Goal: Browse casually: Explore the website without a specific task or goal

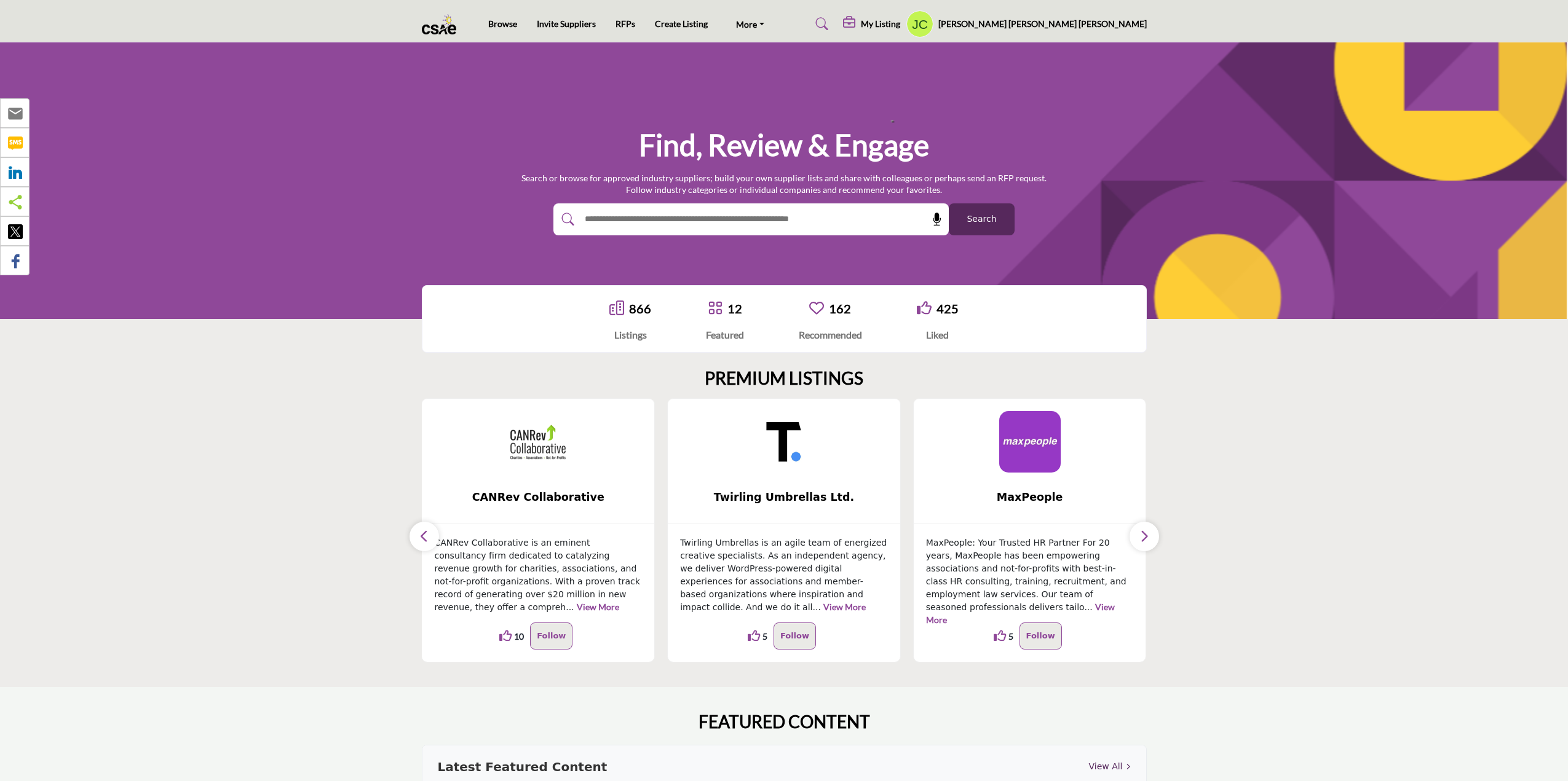
scroll to position [62, 0]
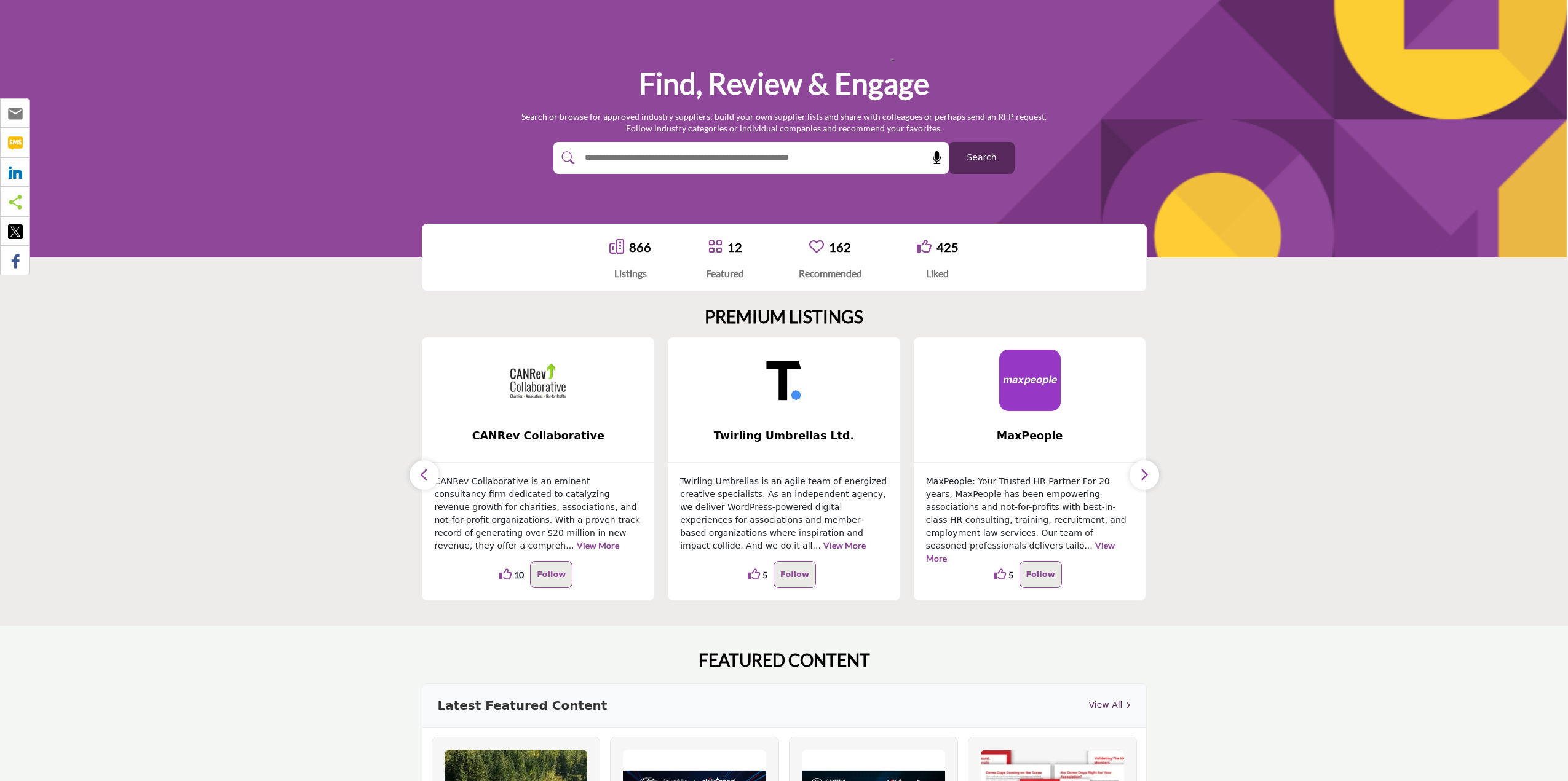
drag, startPoint x: 0, startPoint y: 0, endPoint x: 424, endPoint y: 478, distance: 639.0
click at [424, 478] on icon "button" at bounding box center [424, 475] width 10 height 16
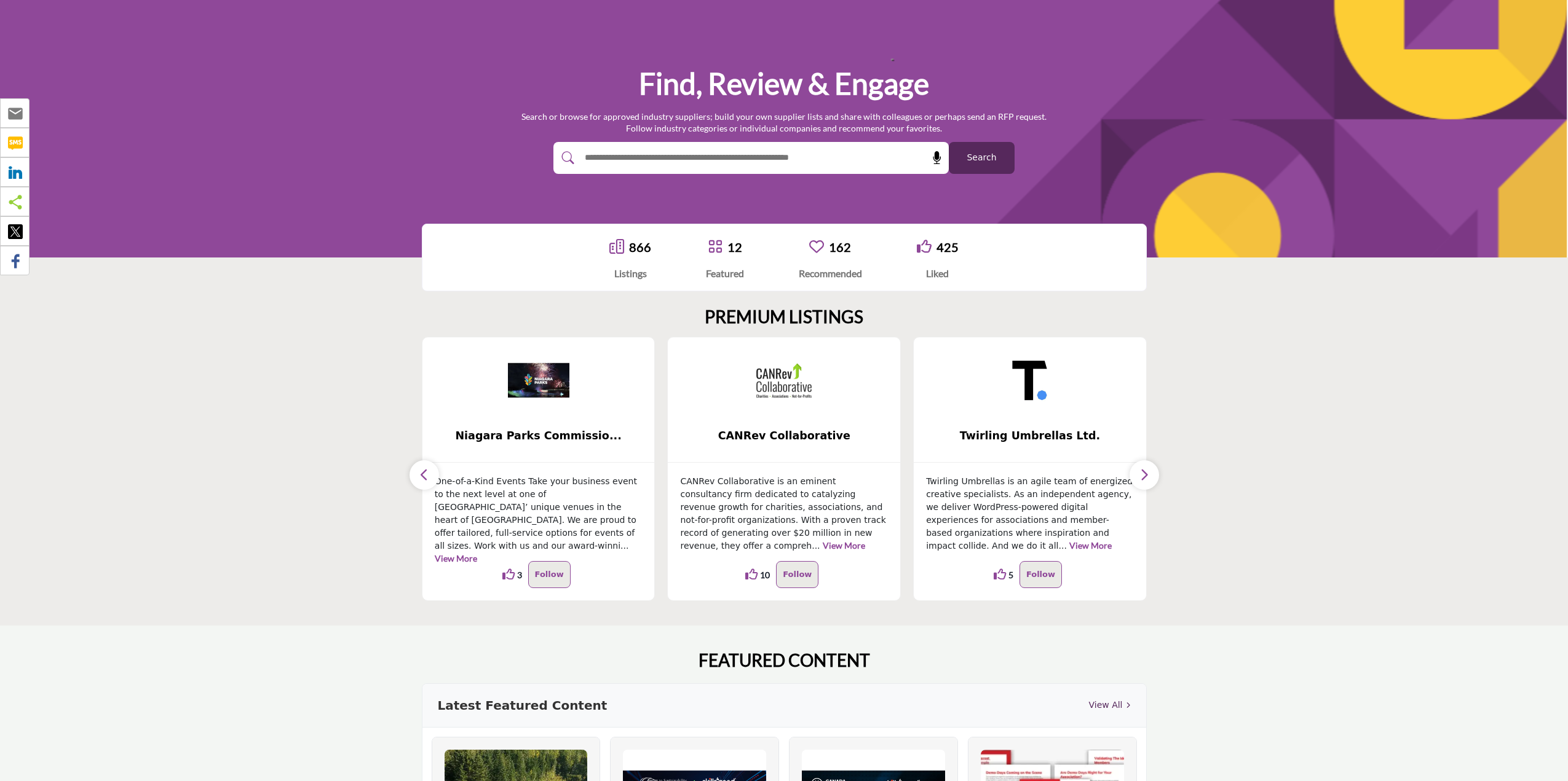
click at [424, 478] on icon "button" at bounding box center [424, 475] width 10 height 16
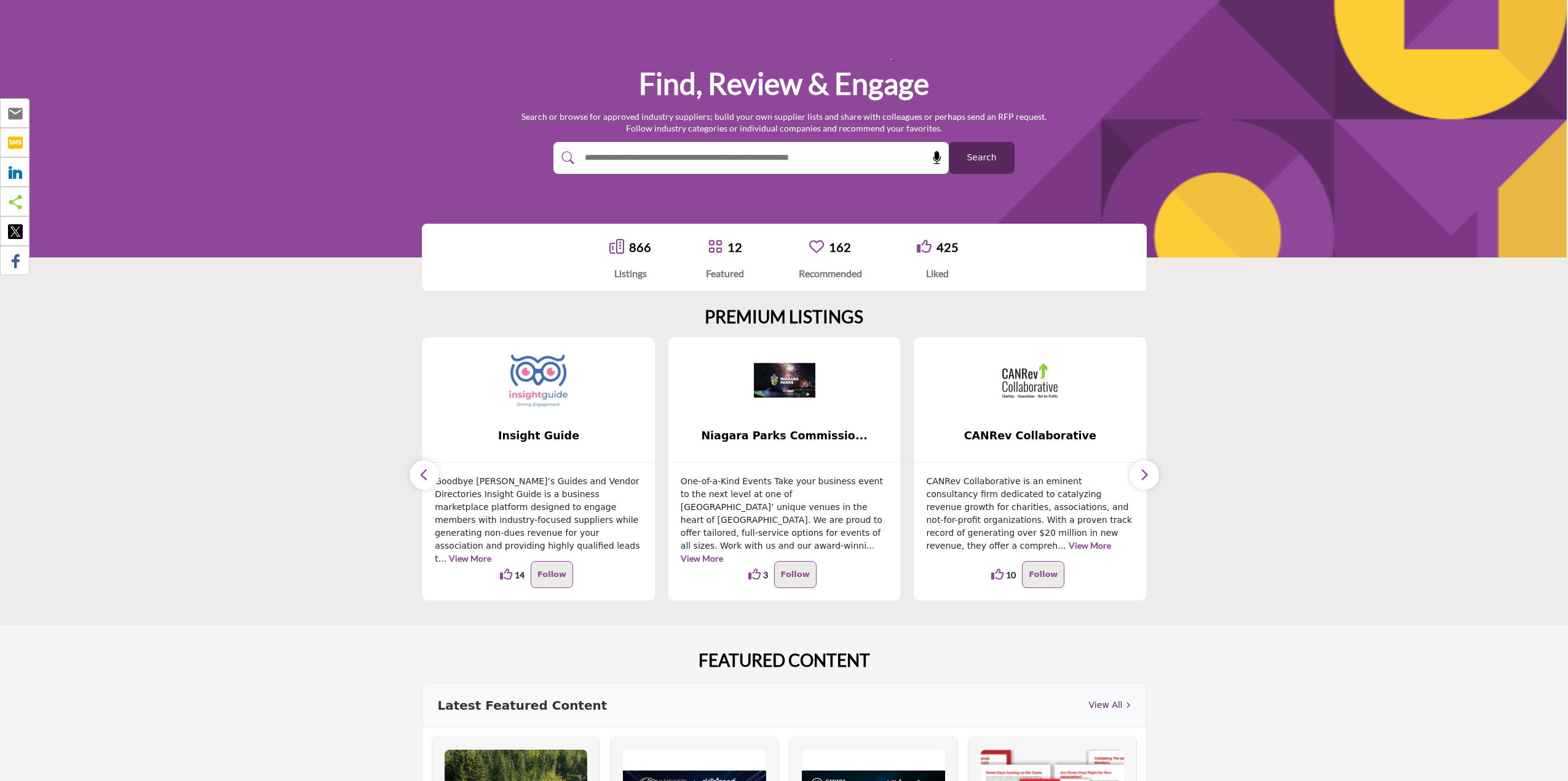
click at [424, 478] on icon "button" at bounding box center [424, 475] width 10 height 16
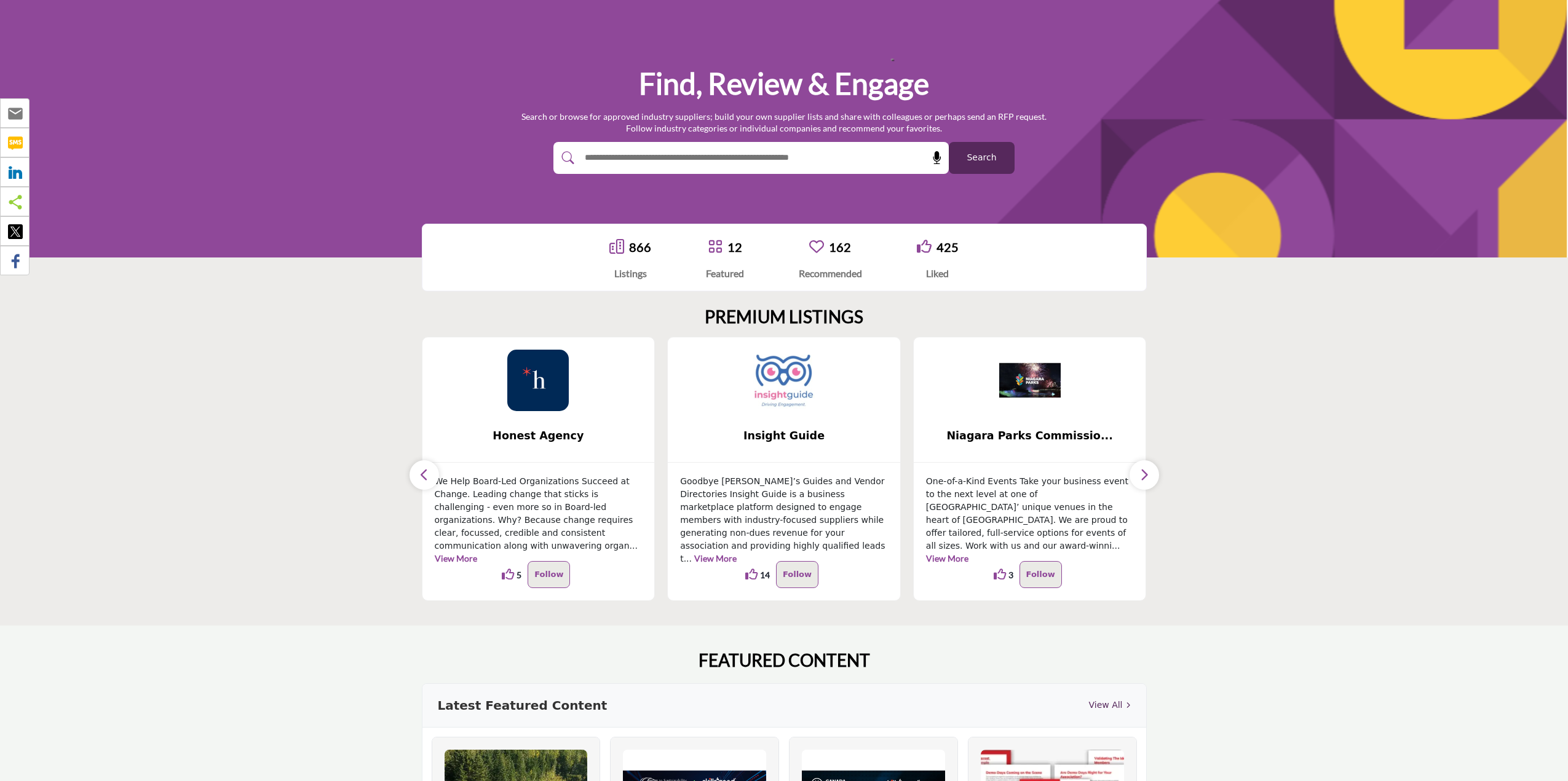
click at [424, 478] on icon "button" at bounding box center [424, 475] width 10 height 16
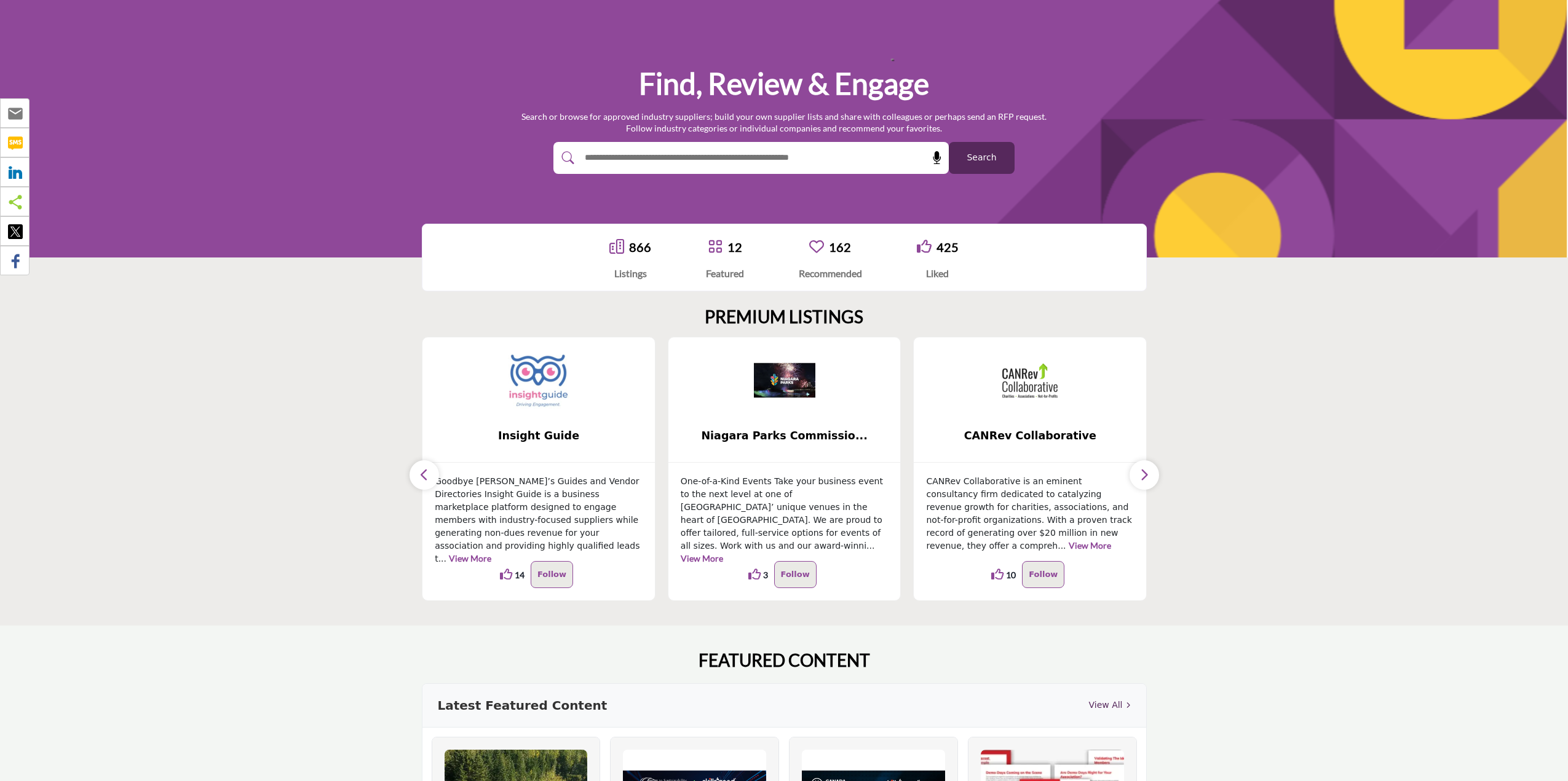
click at [424, 478] on icon "button" at bounding box center [424, 475] width 10 height 16
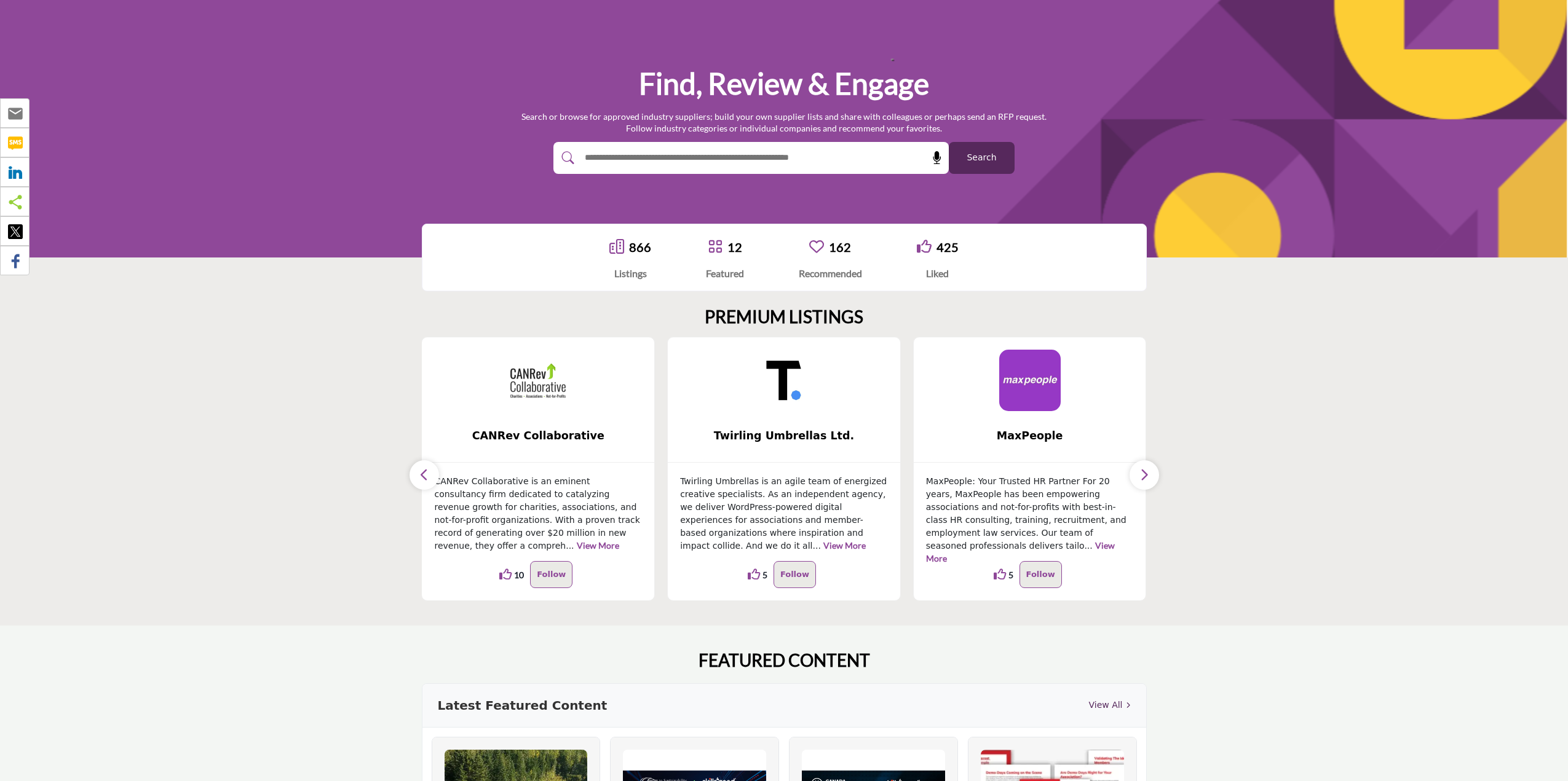
click at [425, 481] on icon "button" at bounding box center [424, 475] width 10 height 16
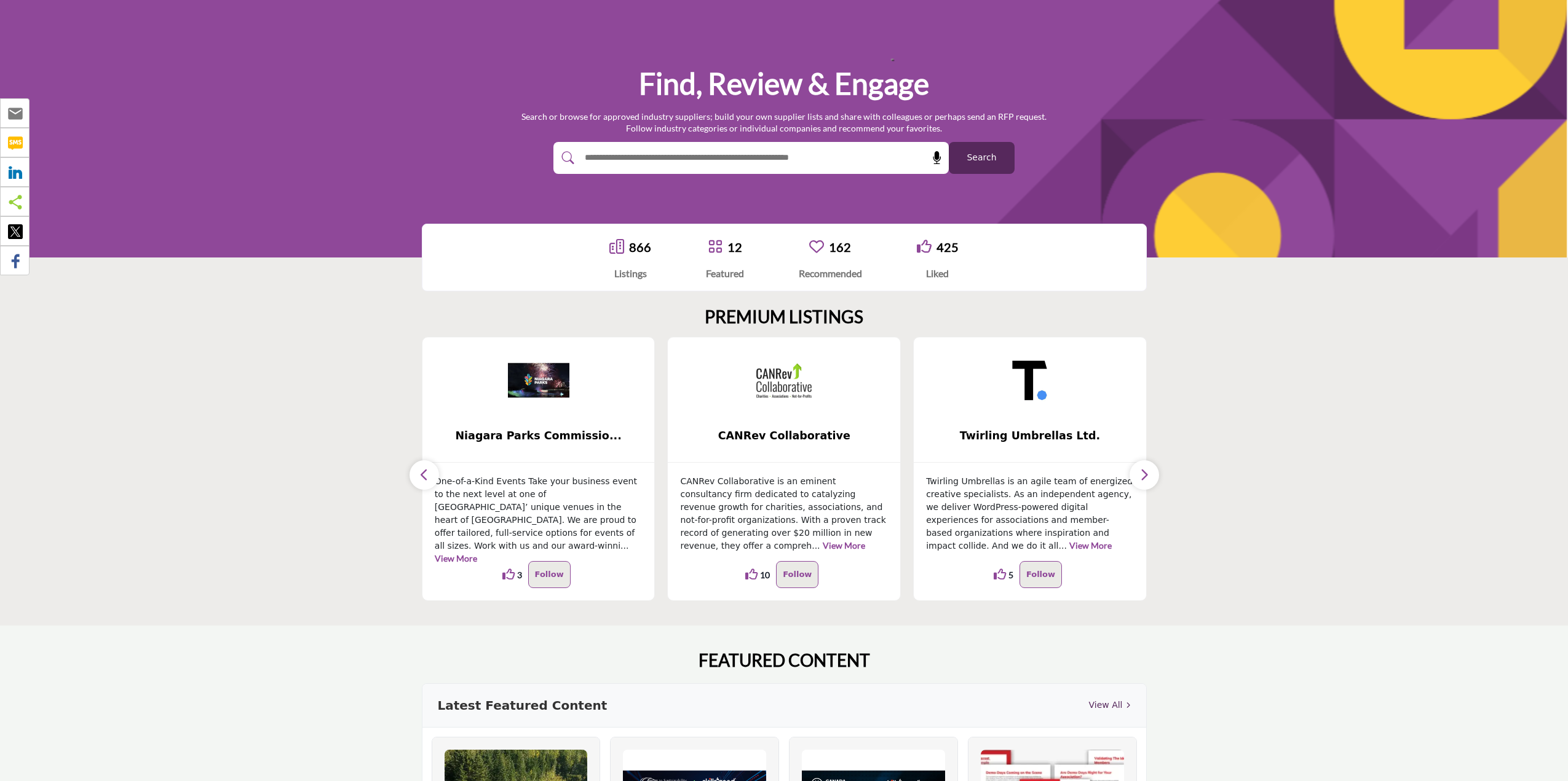
click at [426, 480] on icon "button" at bounding box center [424, 475] width 10 height 16
click at [426, 479] on icon "button" at bounding box center [424, 475] width 10 height 16
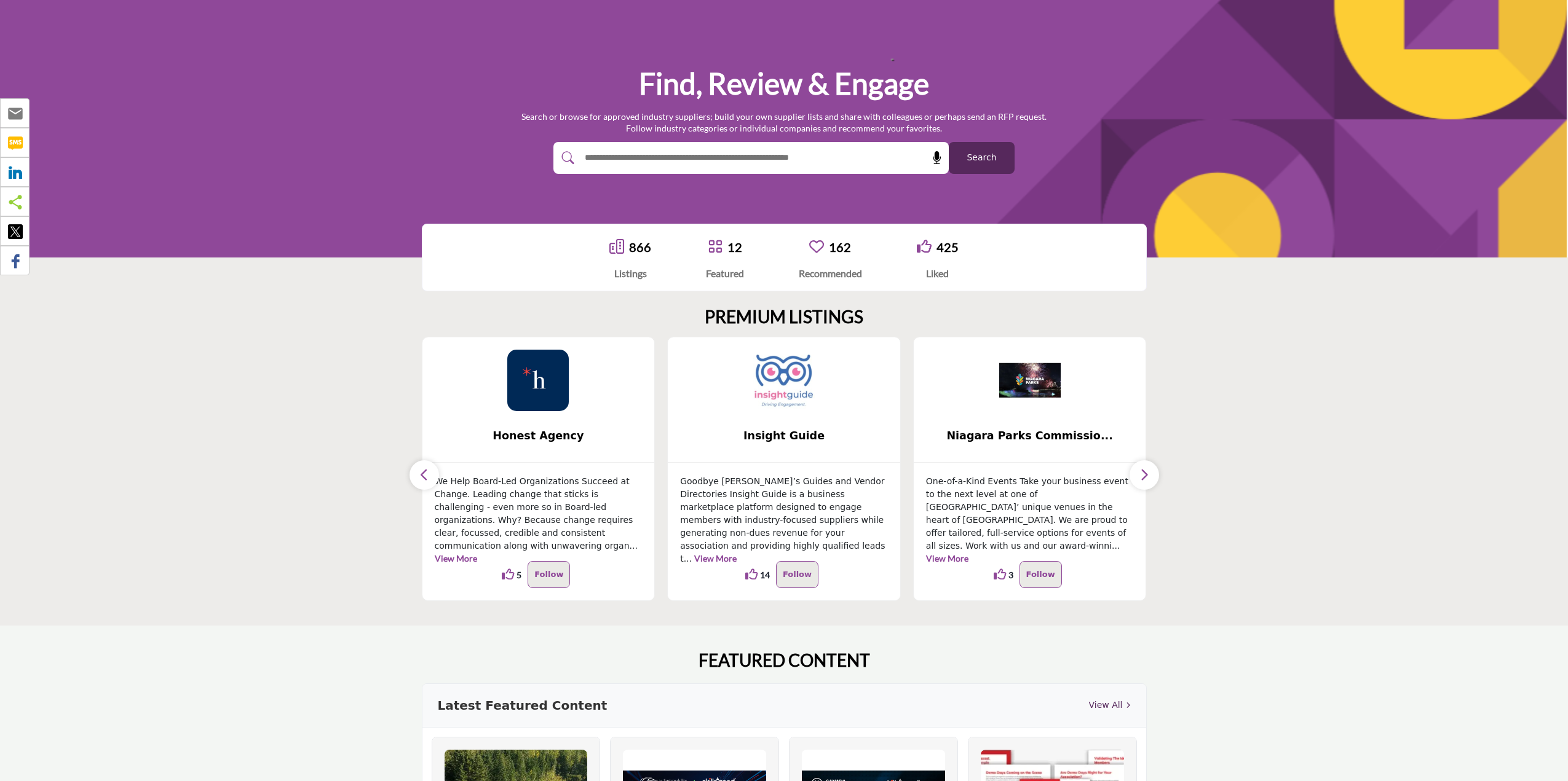
click at [426, 479] on icon "button" at bounding box center [424, 475] width 10 height 16
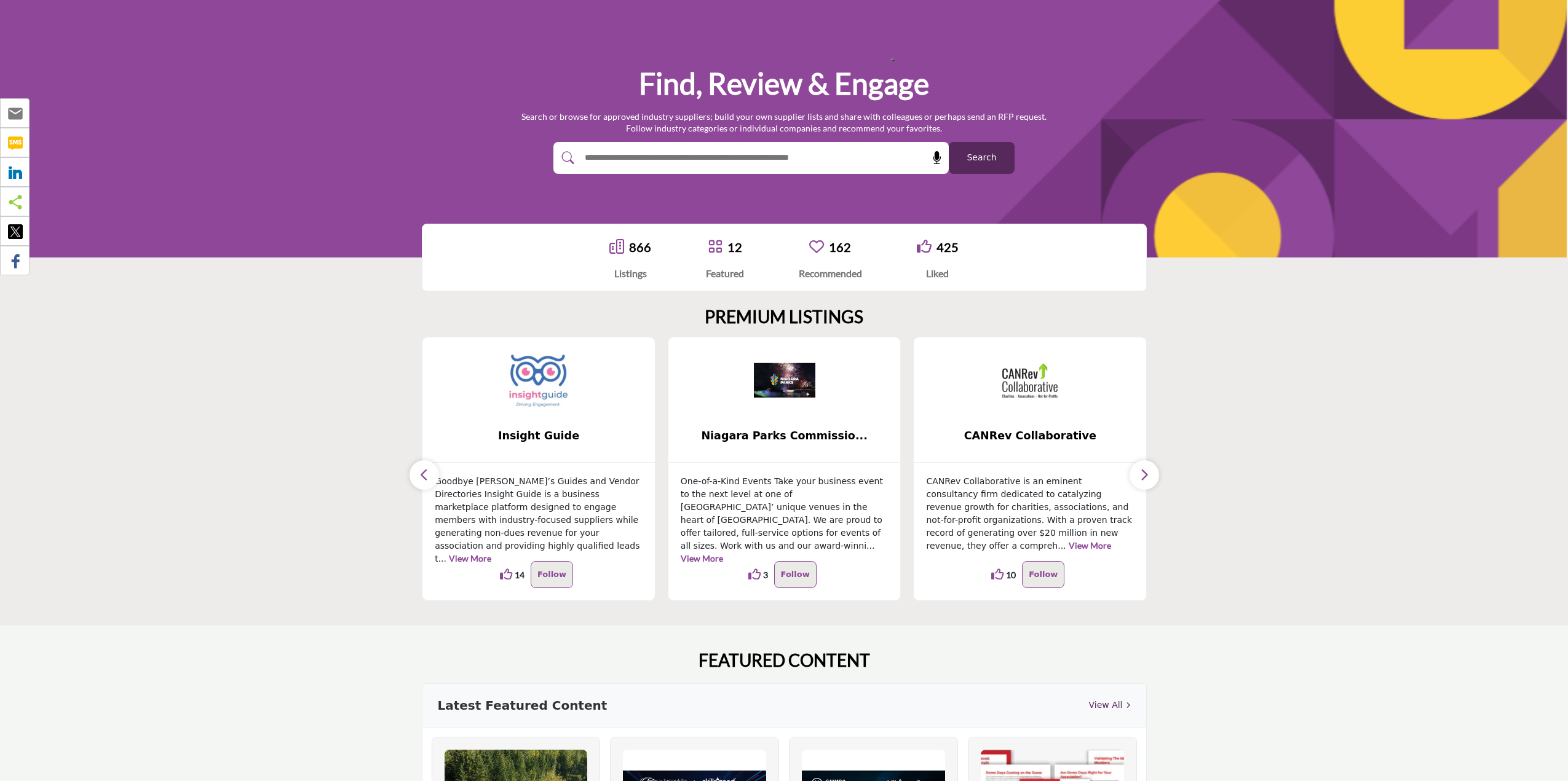
click at [425, 468] on icon "button" at bounding box center [424, 475] width 10 height 16
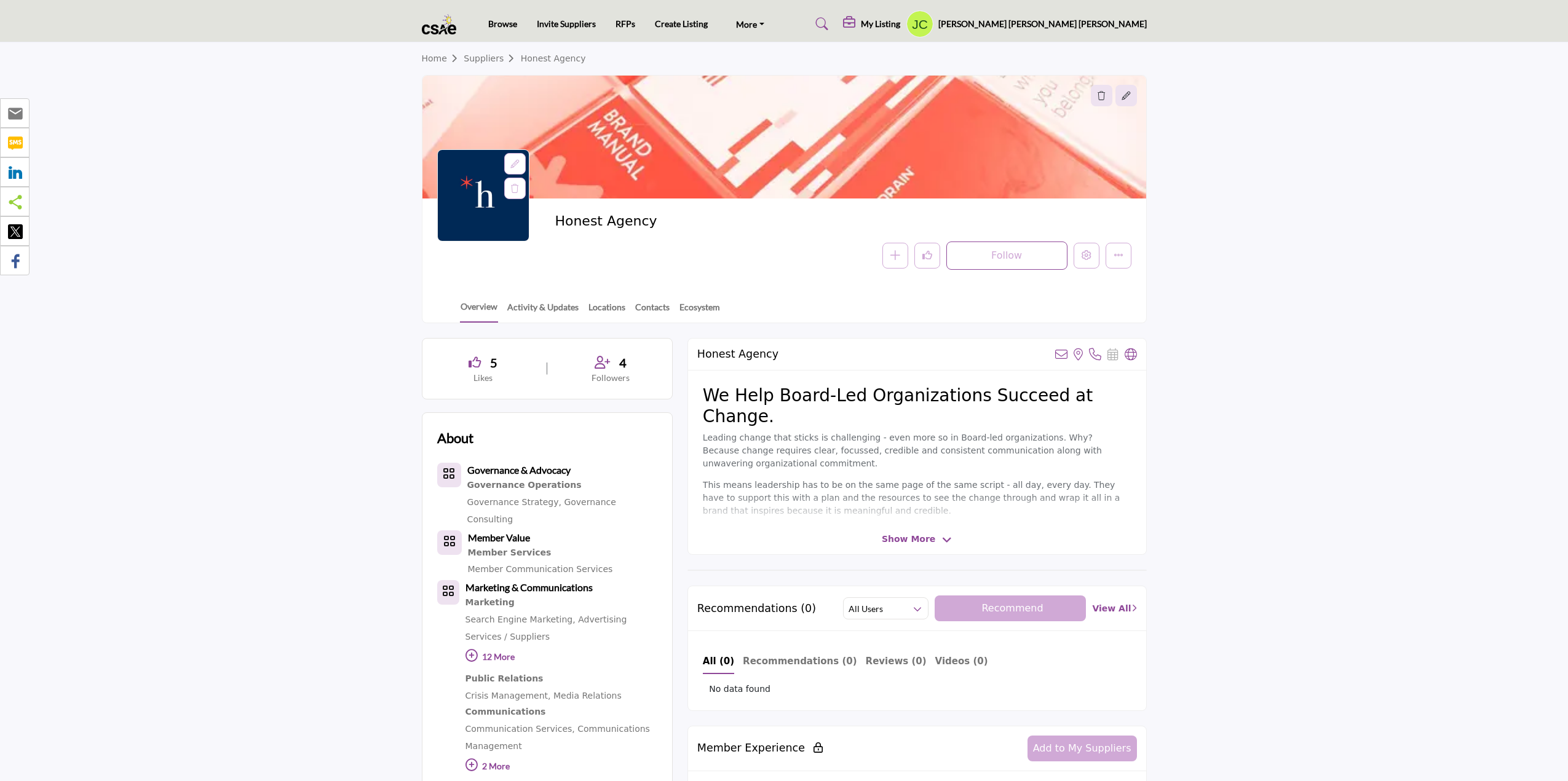
click at [428, 20] on img at bounding box center [442, 24] width 41 height 20
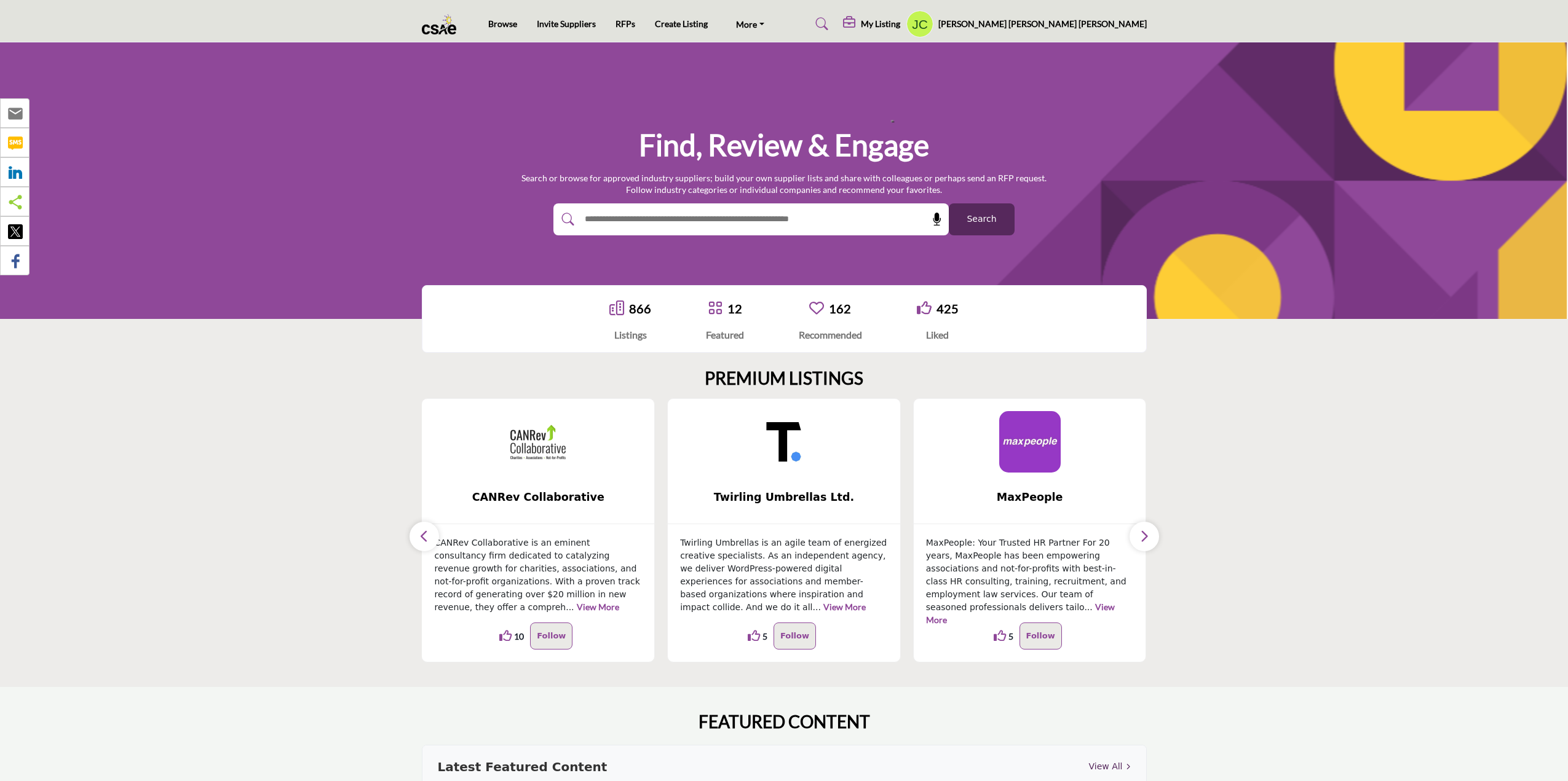
scroll to position [62, 0]
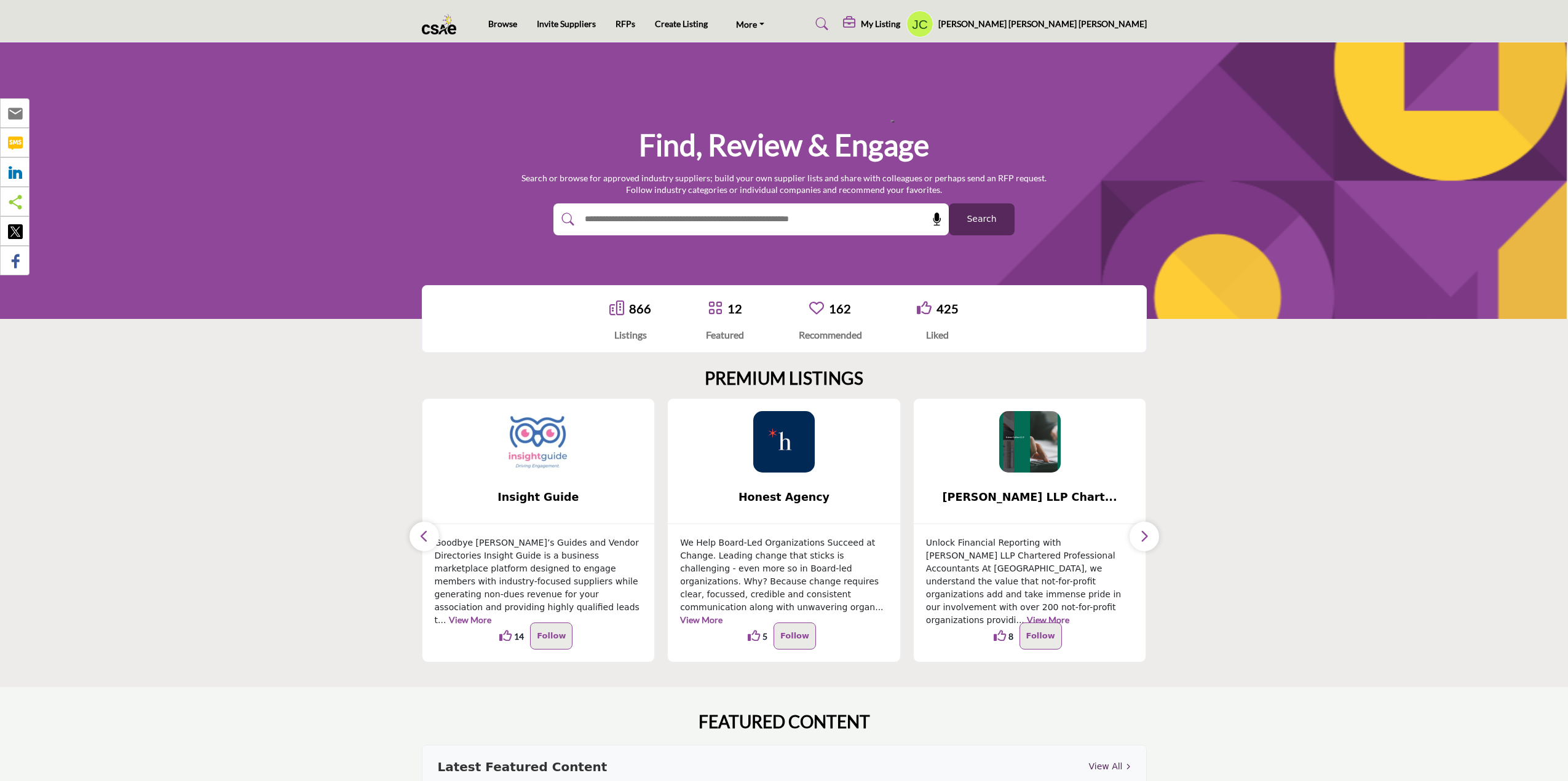
click at [544, 460] on img at bounding box center [538, 442] width 62 height 62
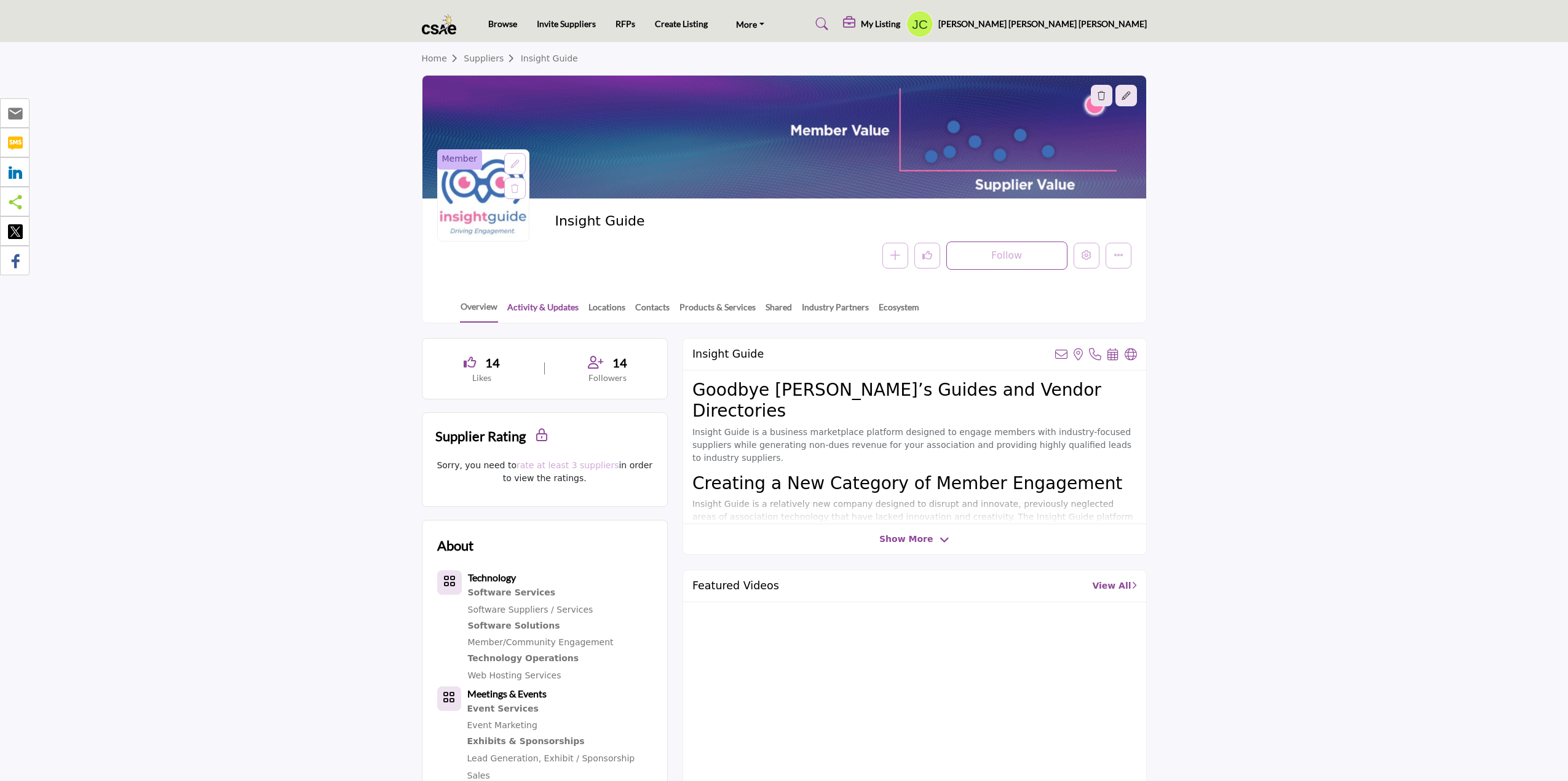
click at [548, 306] on link "Activity & Updates" at bounding box center [543, 312] width 73 height 22
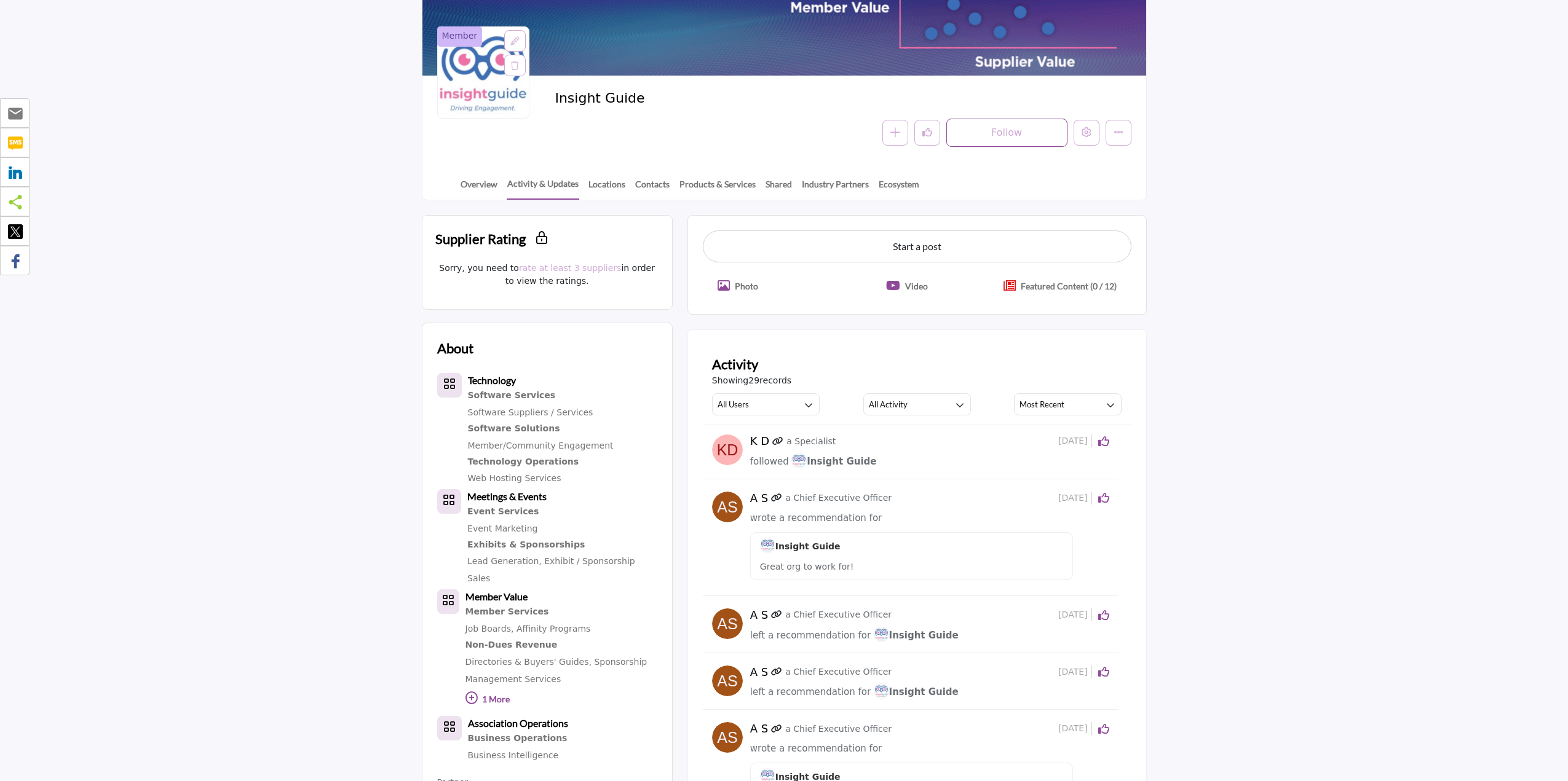
scroll to position [62, 0]
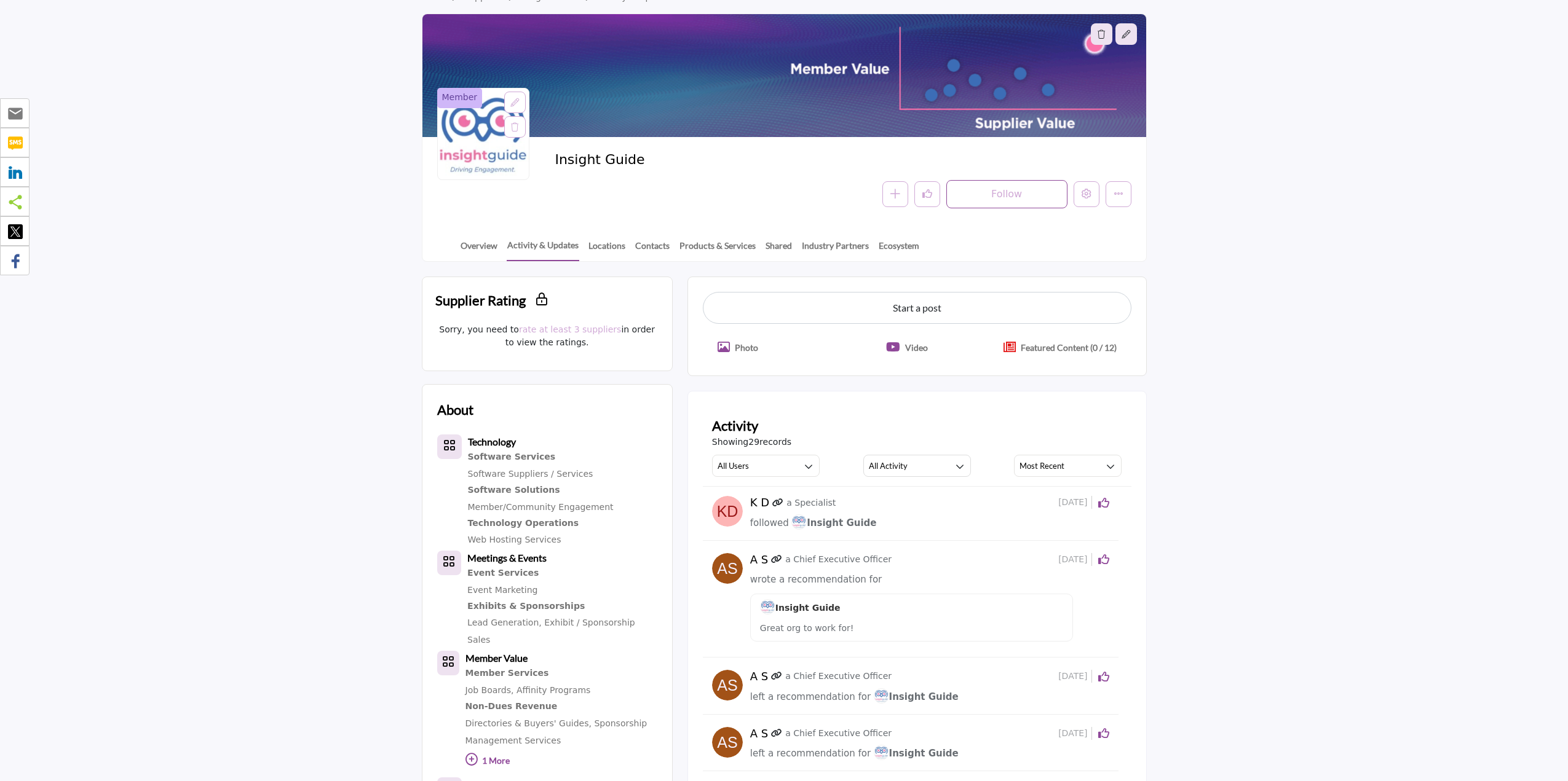
click at [1018, 341] on button "Featured Content (0 / 12)" at bounding box center [1060, 347] width 143 height 27
click at [899, 348] on button "Video" at bounding box center [906, 347] width 71 height 27
click at [738, 345] on p "Photo" at bounding box center [746, 348] width 23 height 13
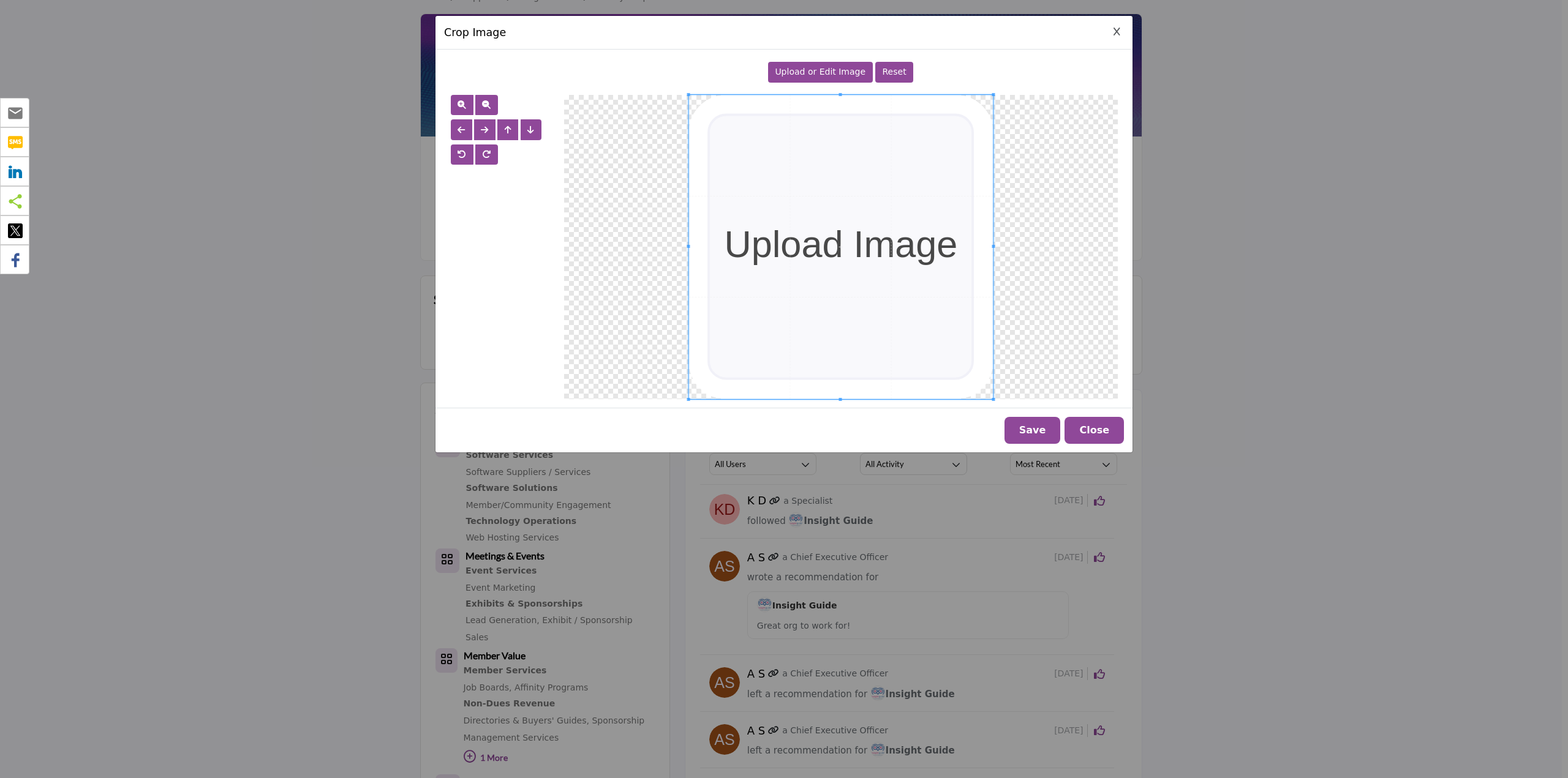
click at [1120, 29] on button "Close Image Upload Modal" at bounding box center [1117, 32] width 14 height 14
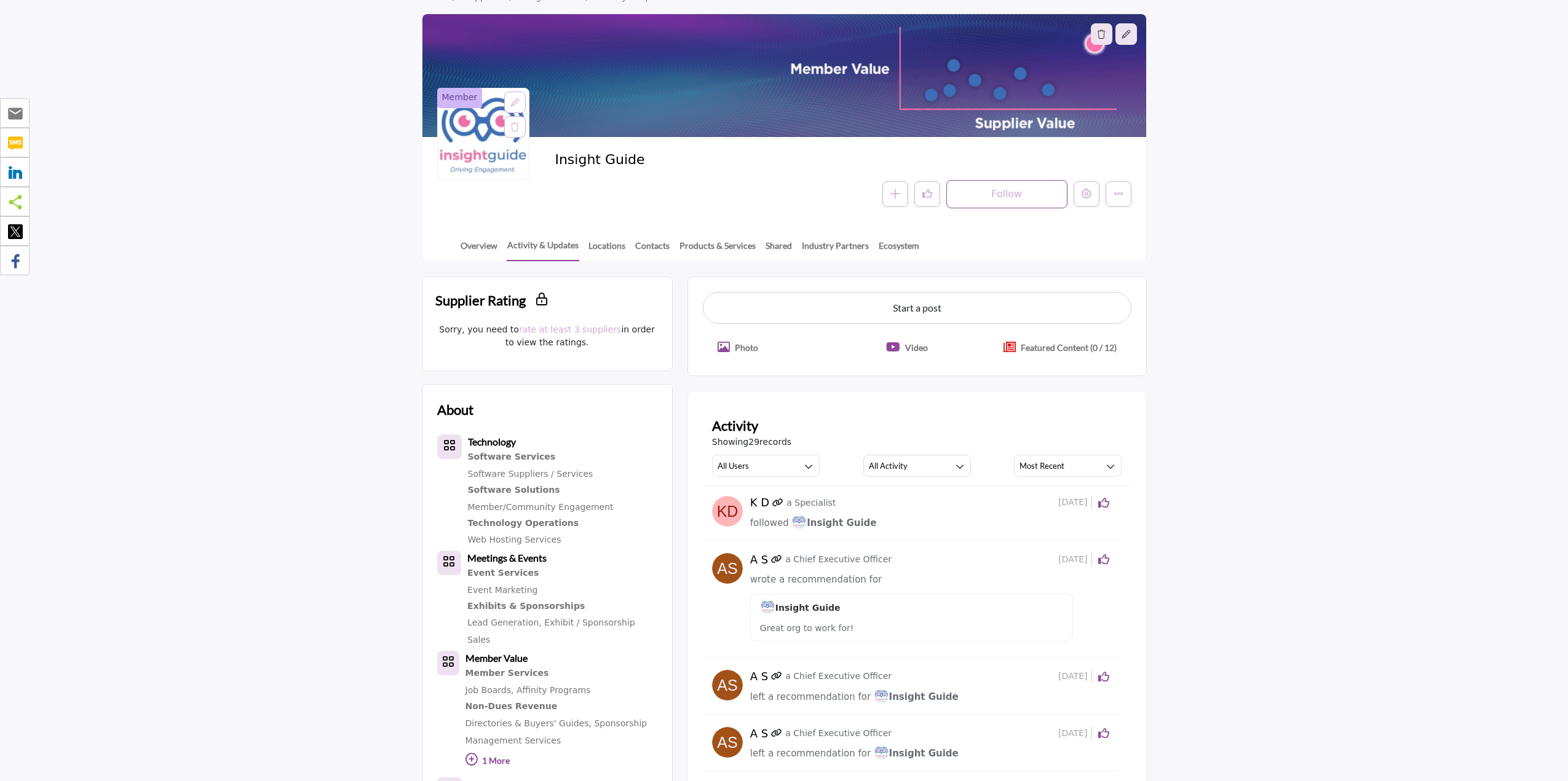
click at [914, 346] on p "Video" at bounding box center [916, 348] width 23 height 13
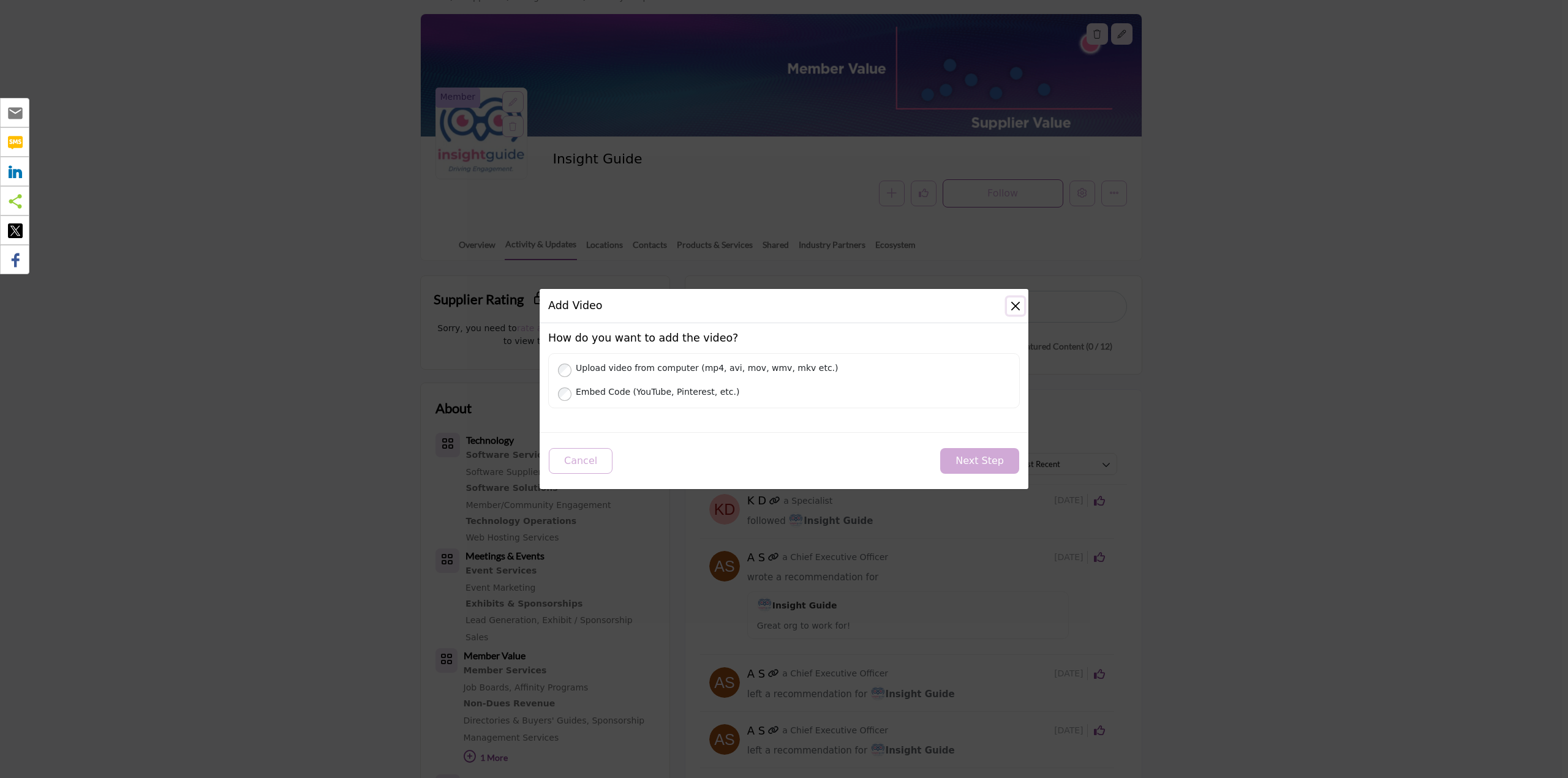
click at [1010, 308] on button "Close" at bounding box center [1015, 306] width 17 height 17
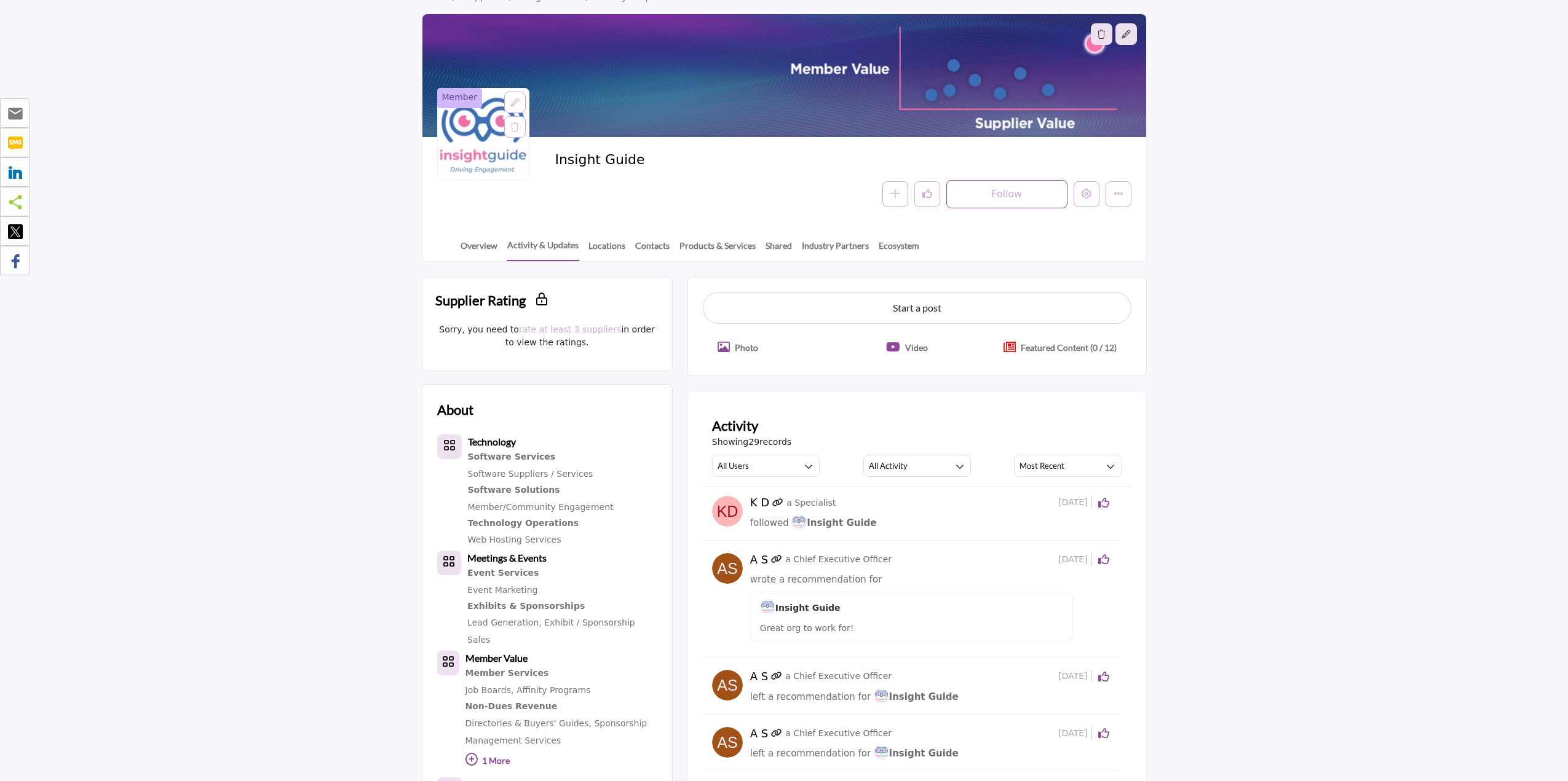
click at [1021, 347] on p "Featured Content (0 / 12)" at bounding box center [1068, 348] width 96 height 13
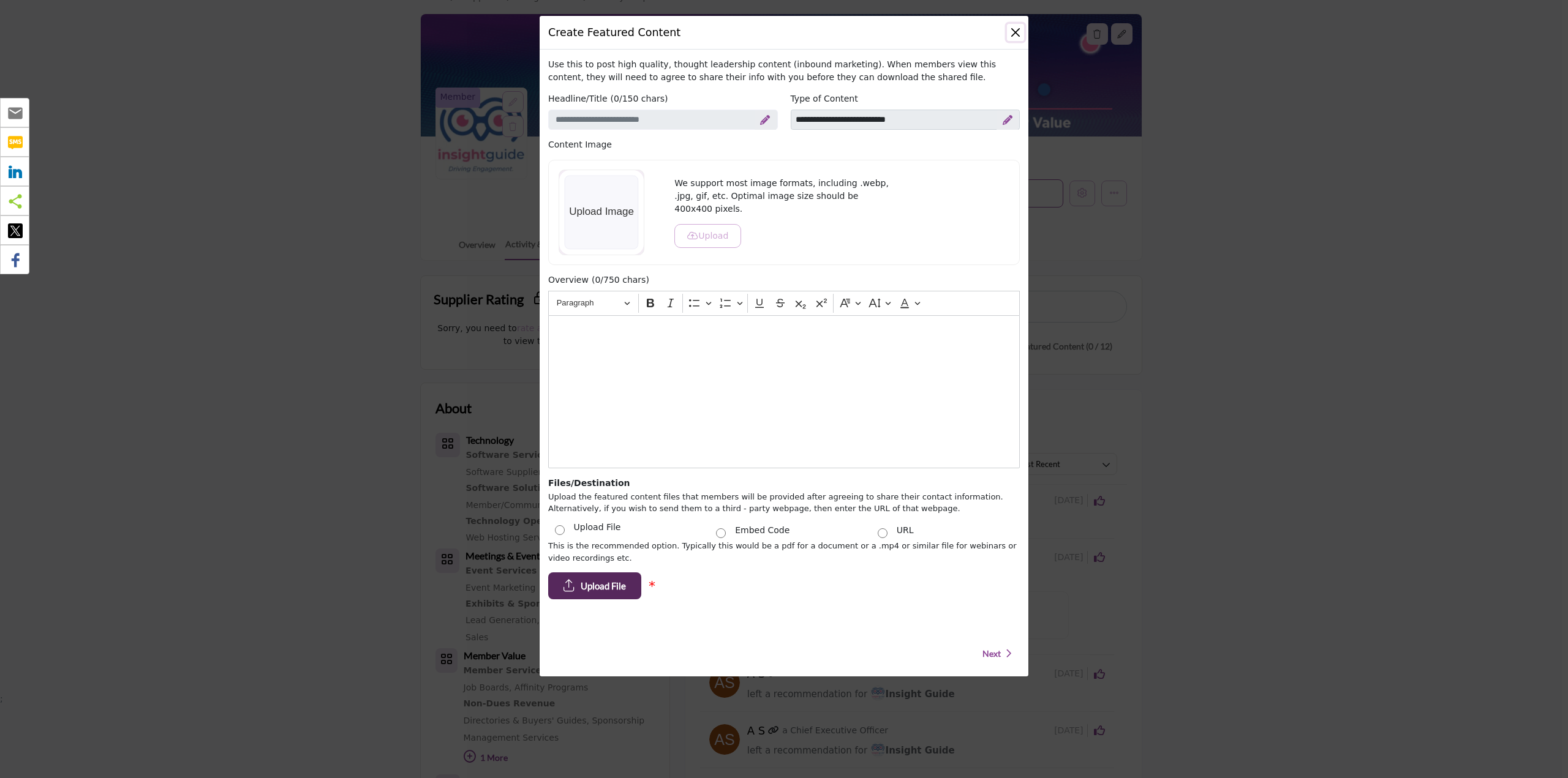
click at [1017, 33] on button "Close" at bounding box center [1015, 33] width 17 height 17
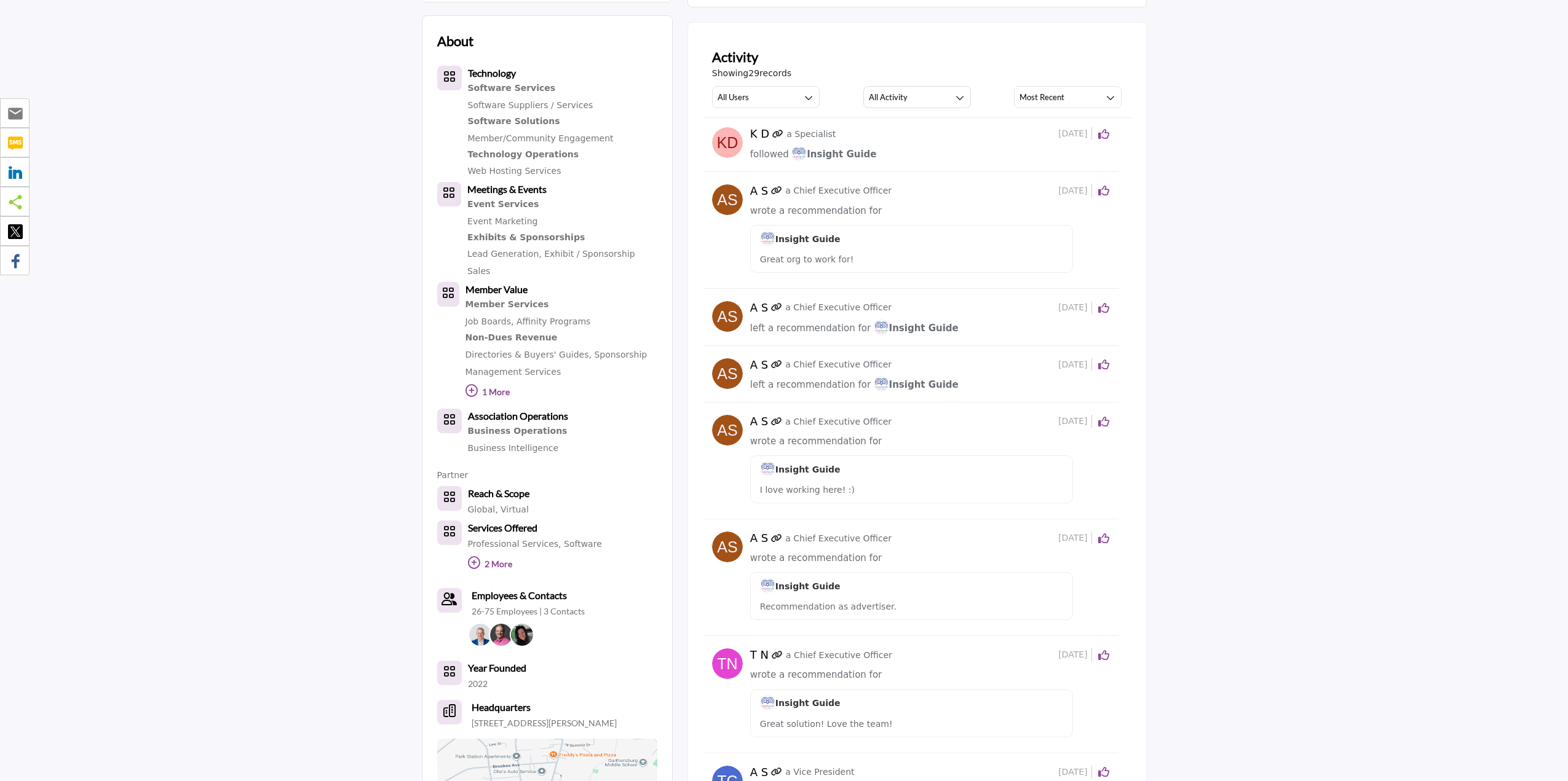
scroll to position [0, 0]
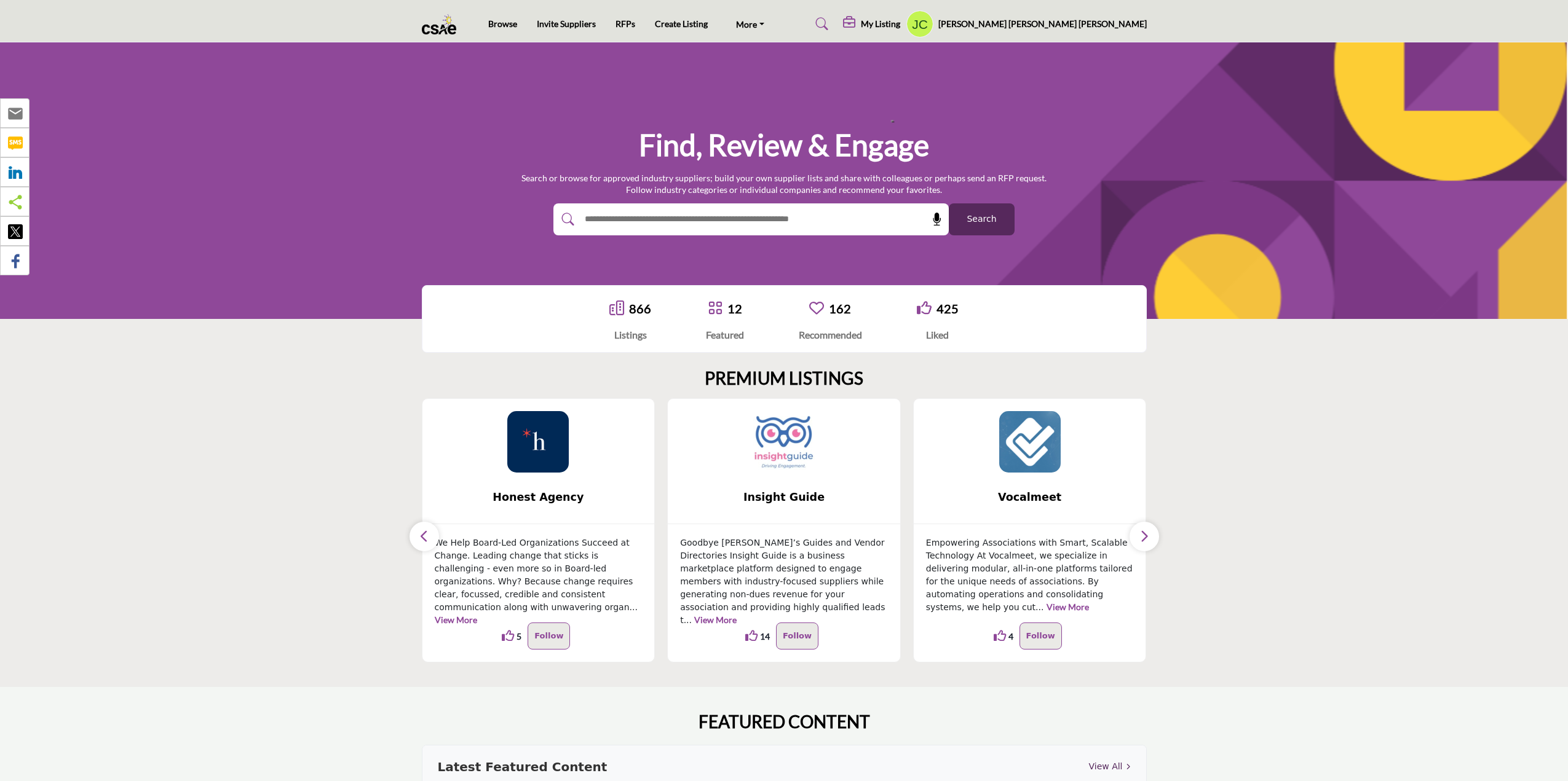
click at [1147, 538] on icon "button" at bounding box center [1144, 536] width 10 height 16
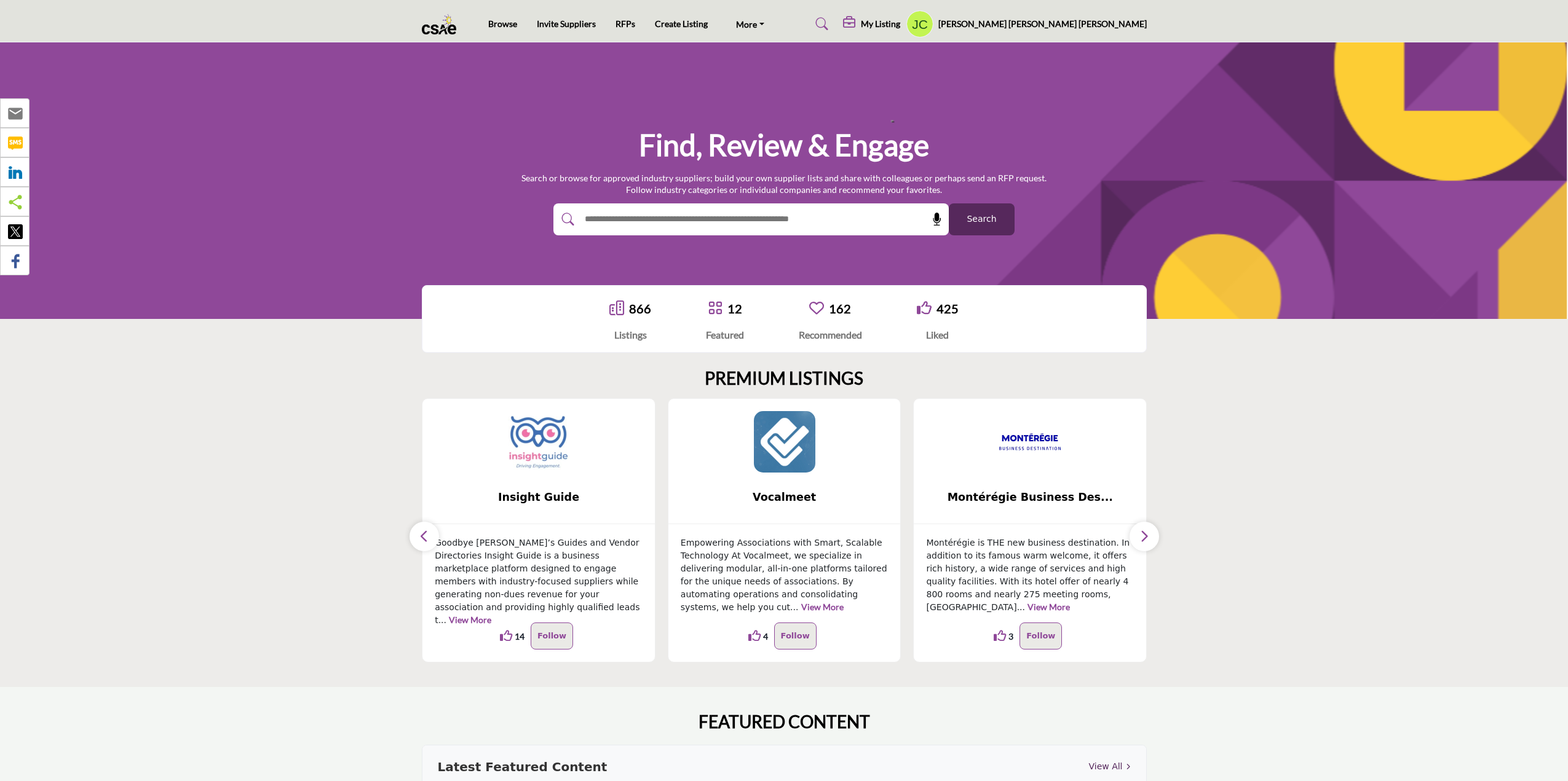
click at [1147, 538] on icon "button" at bounding box center [1144, 536] width 10 height 16
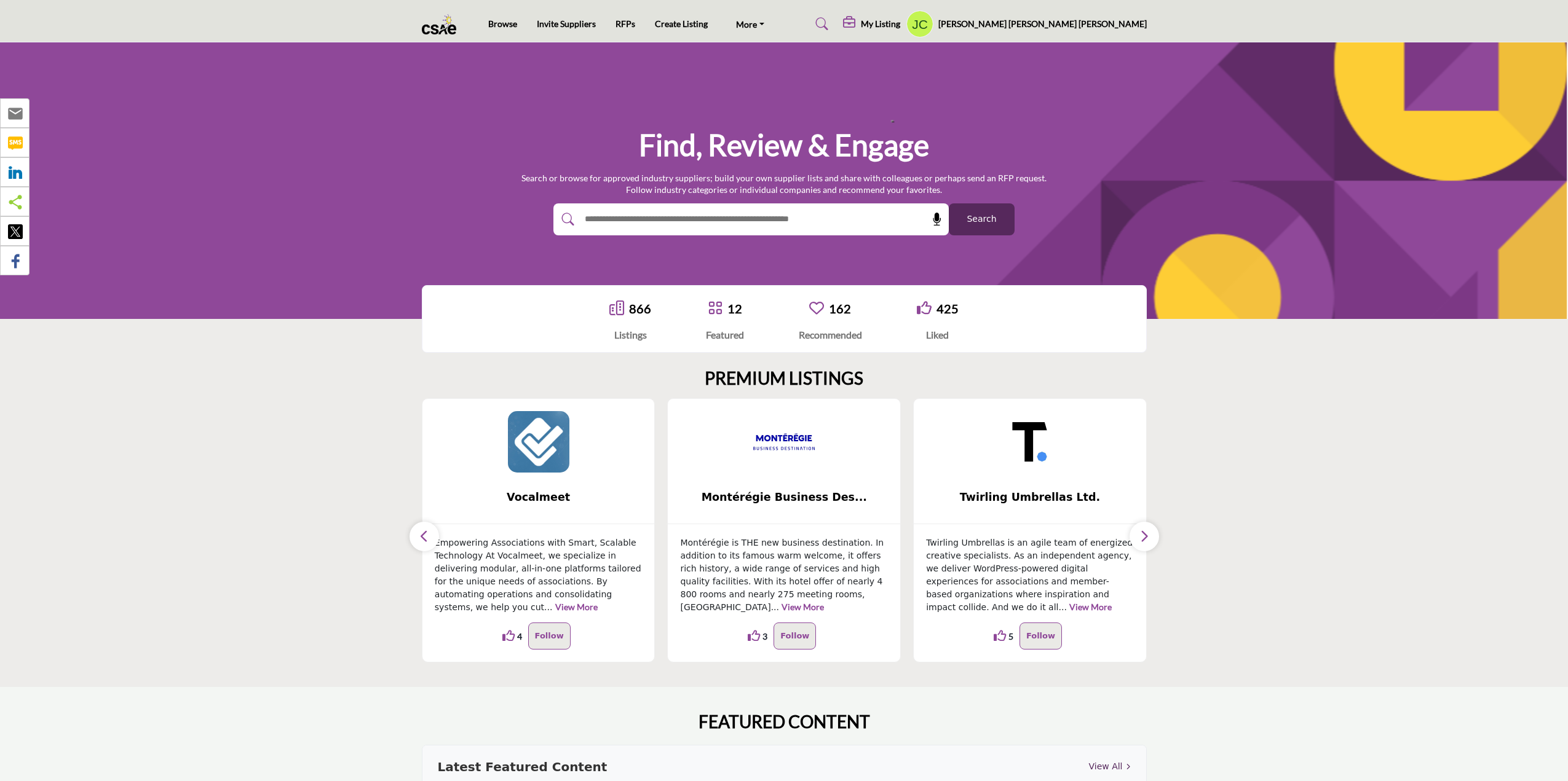
click at [1147, 538] on icon "button" at bounding box center [1144, 536] width 10 height 16
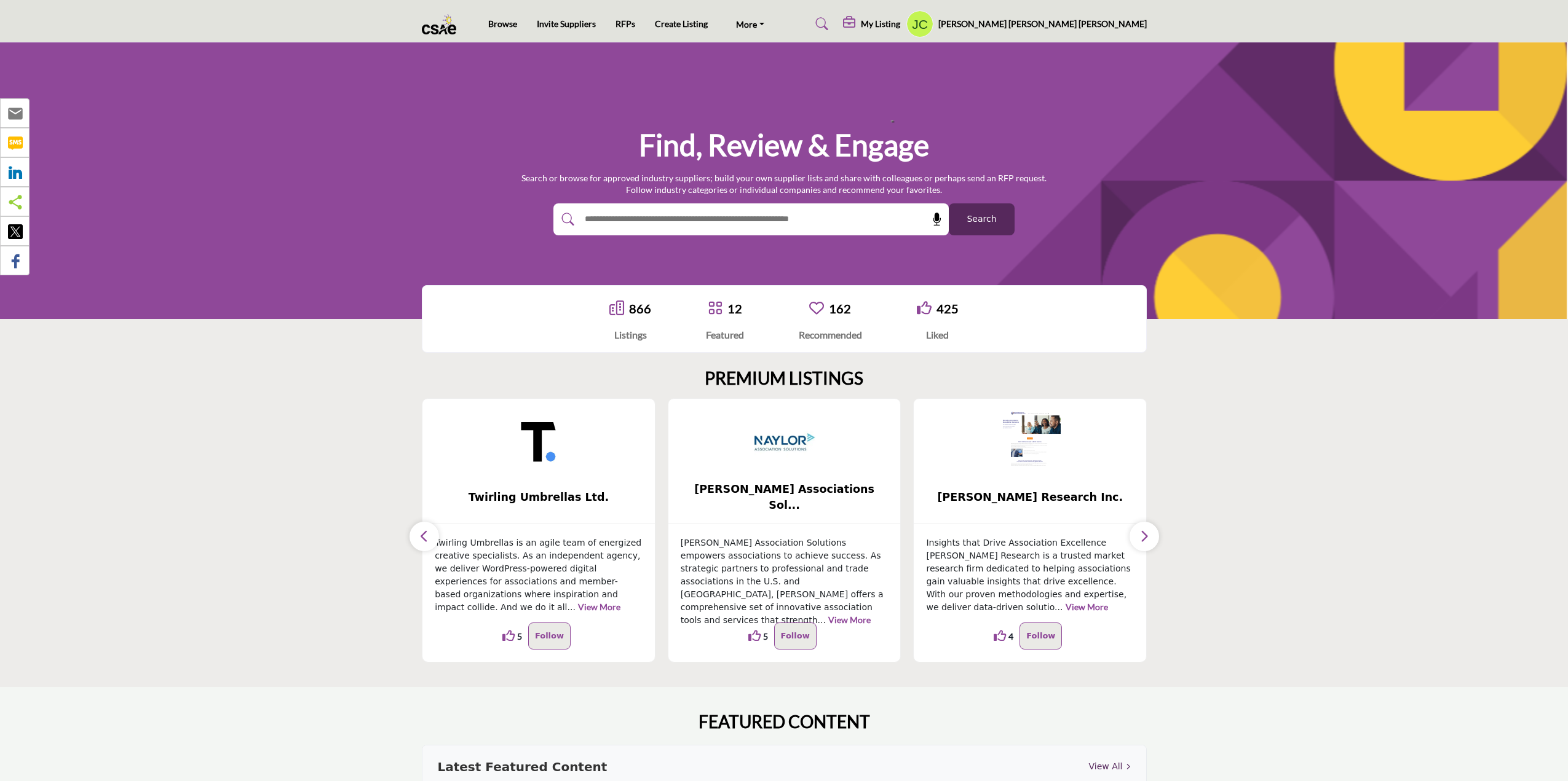
click at [1147, 538] on icon "button" at bounding box center [1144, 536] width 10 height 16
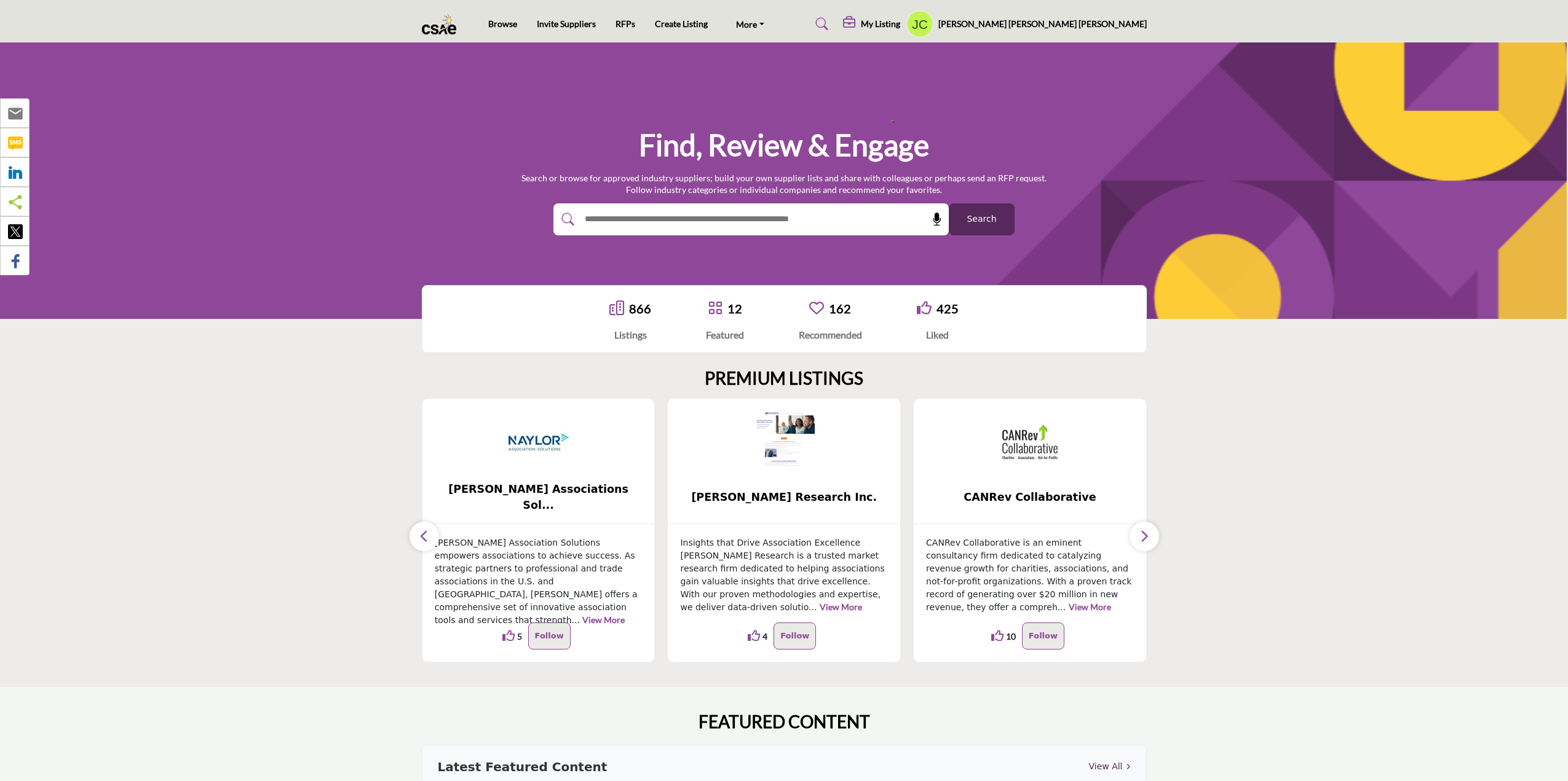
click at [1147, 538] on icon "button" at bounding box center [1144, 536] width 10 height 16
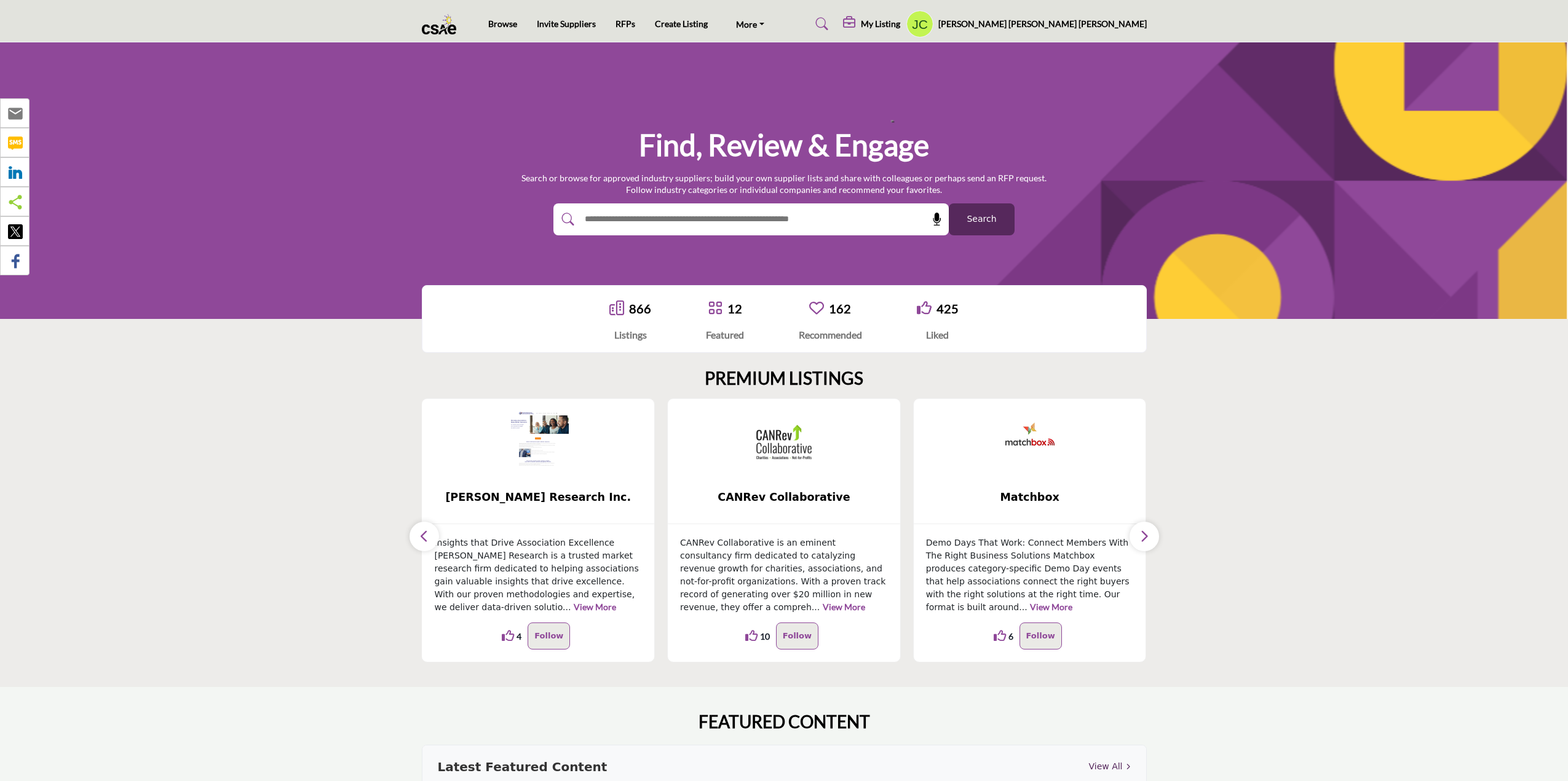
click at [1147, 538] on icon "button" at bounding box center [1144, 536] width 10 height 16
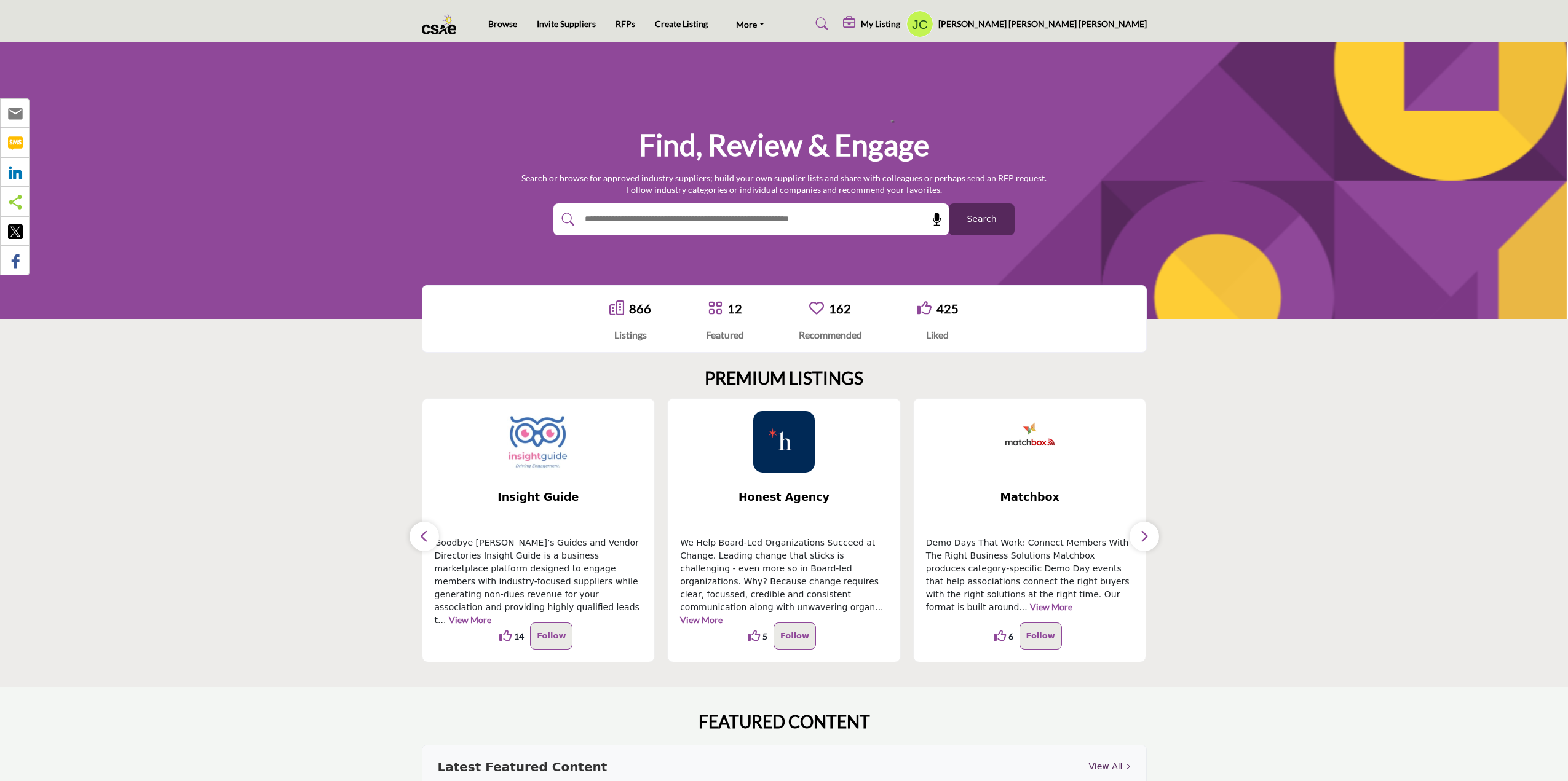
click at [1143, 534] on icon "button" at bounding box center [1144, 536] width 10 height 16
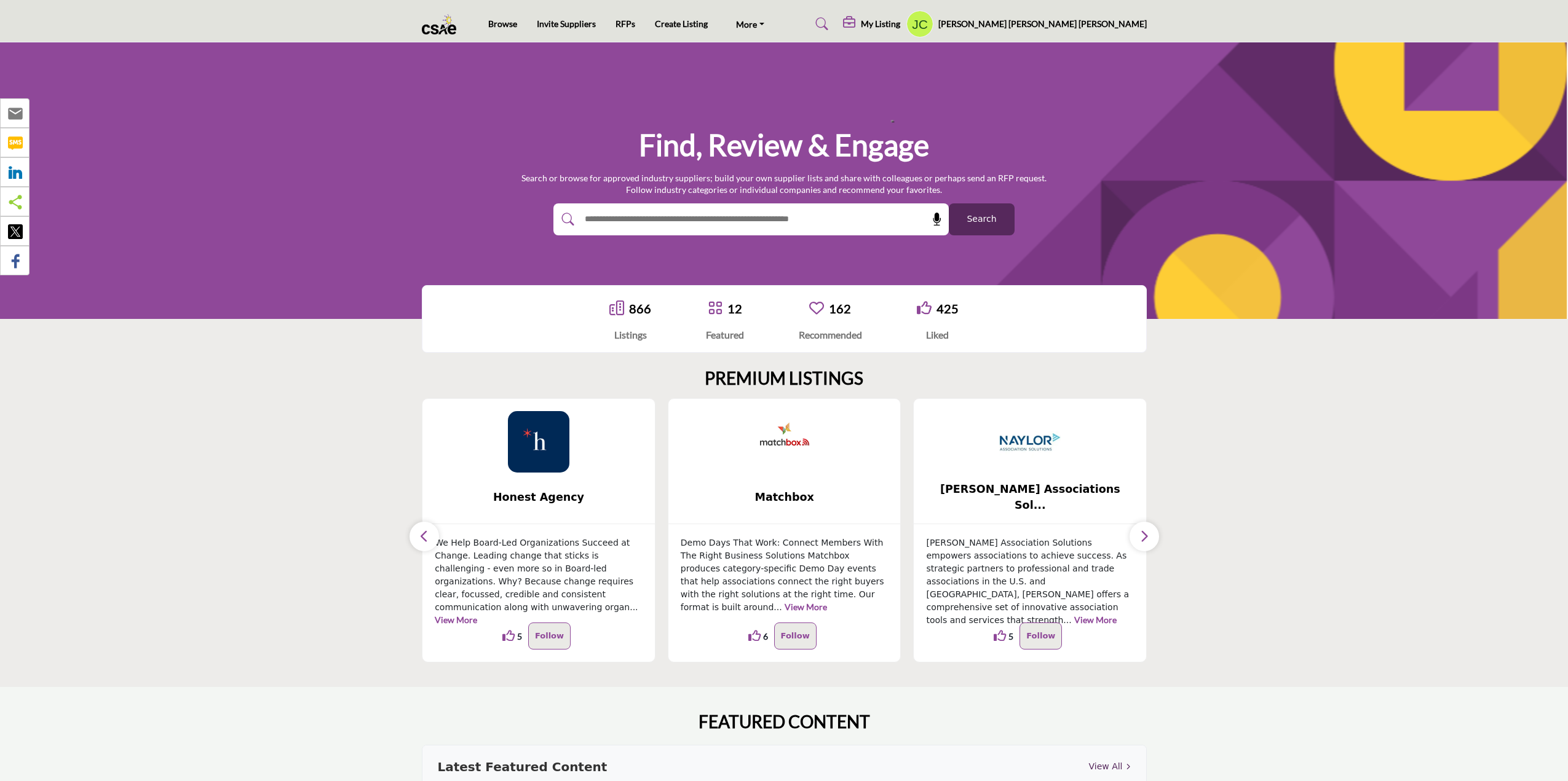
click at [1143, 534] on icon "button" at bounding box center [1144, 536] width 10 height 16
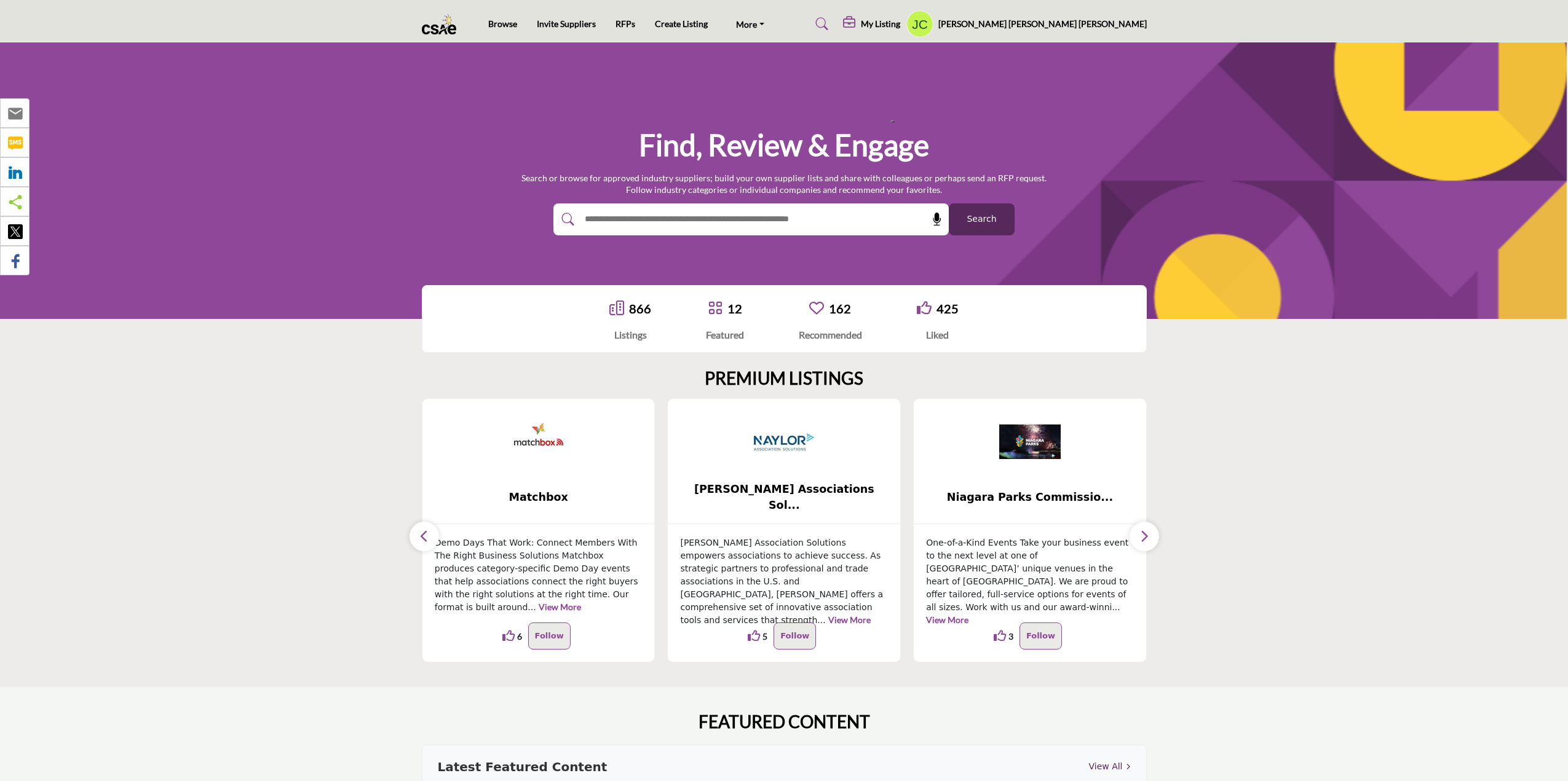
click at [1143, 534] on icon "button" at bounding box center [1144, 536] width 10 height 16
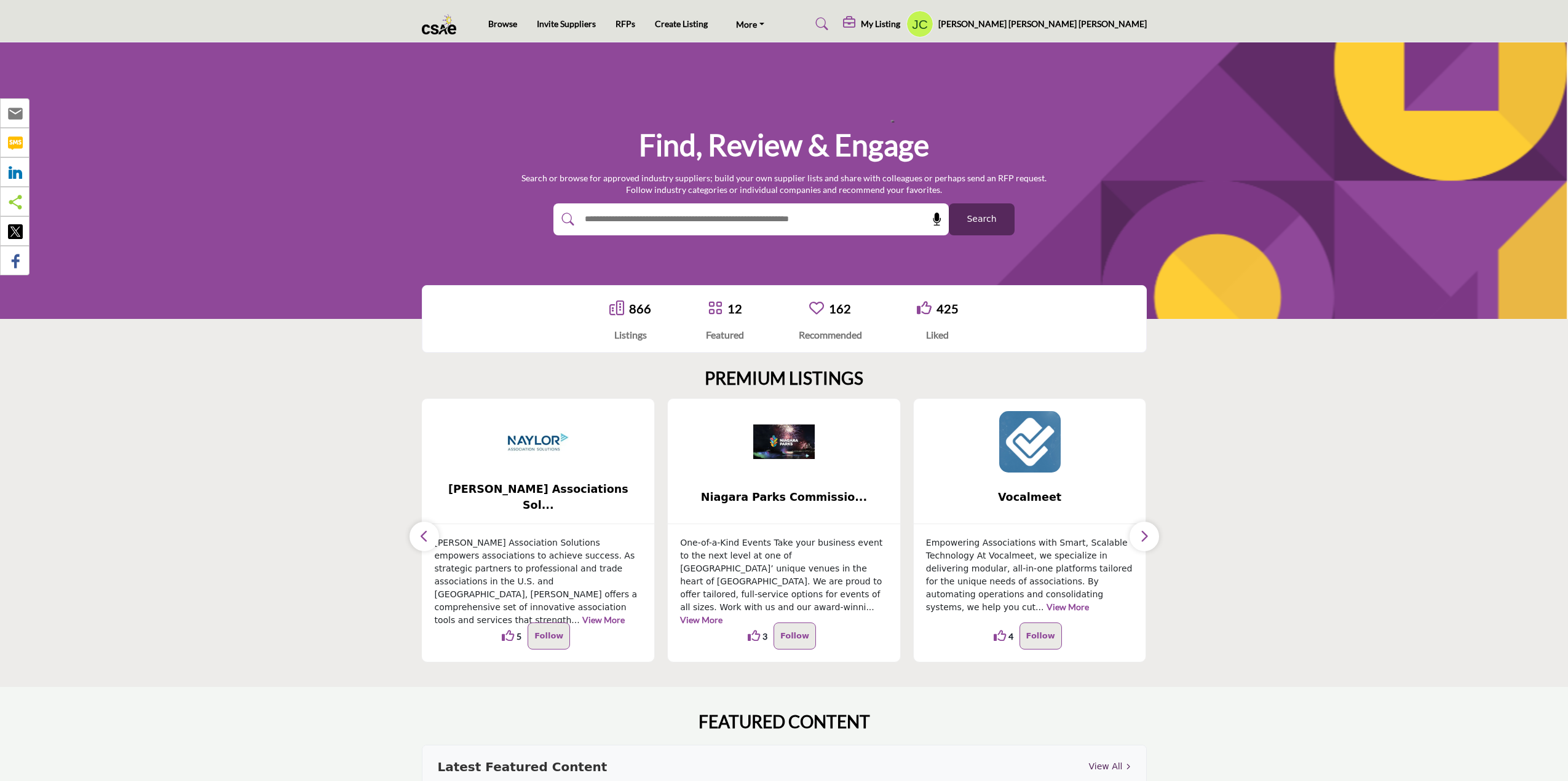
click at [1143, 534] on icon "button" at bounding box center [1144, 536] width 10 height 16
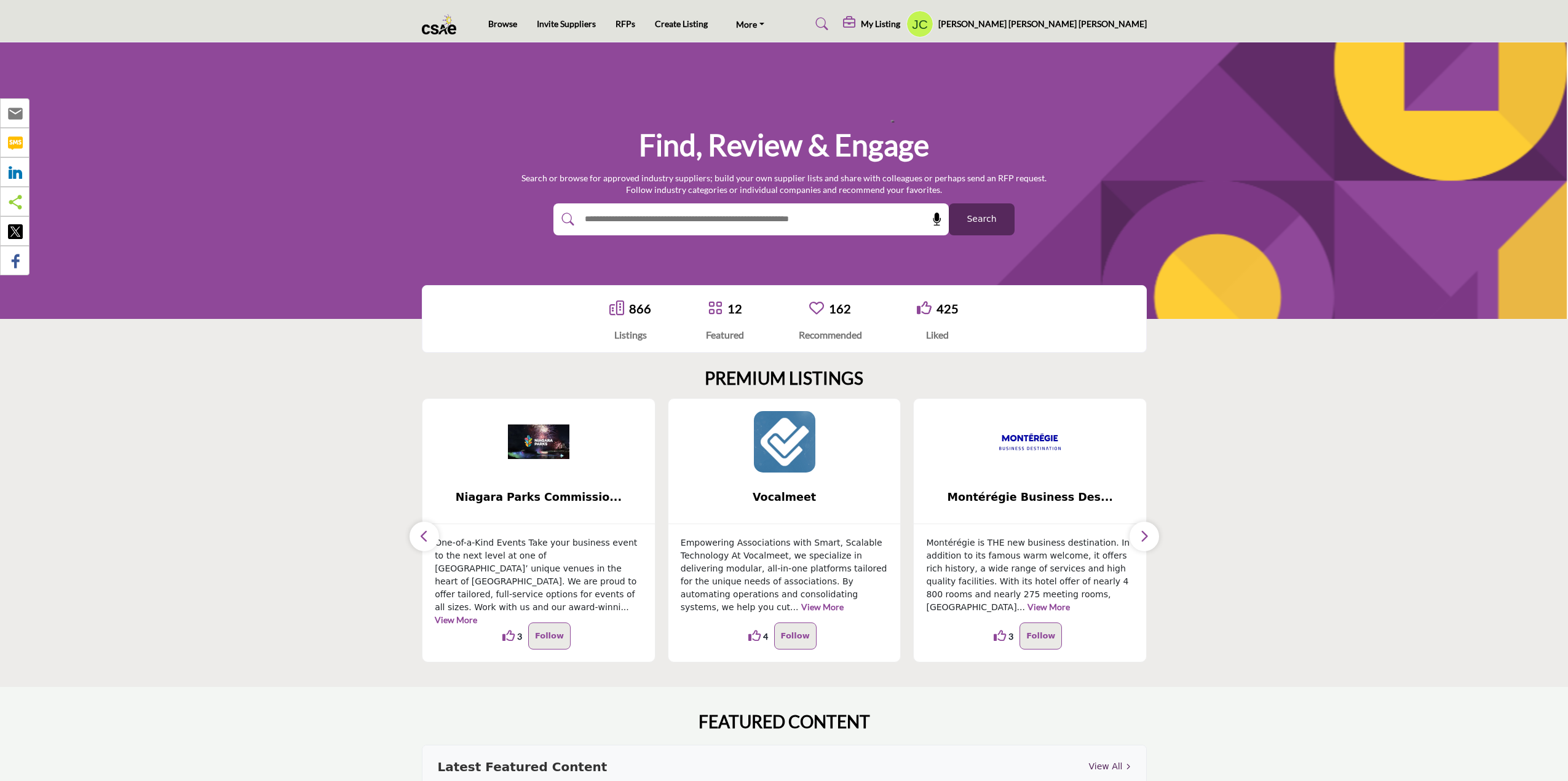
click at [1143, 534] on icon "button" at bounding box center [1144, 536] width 10 height 16
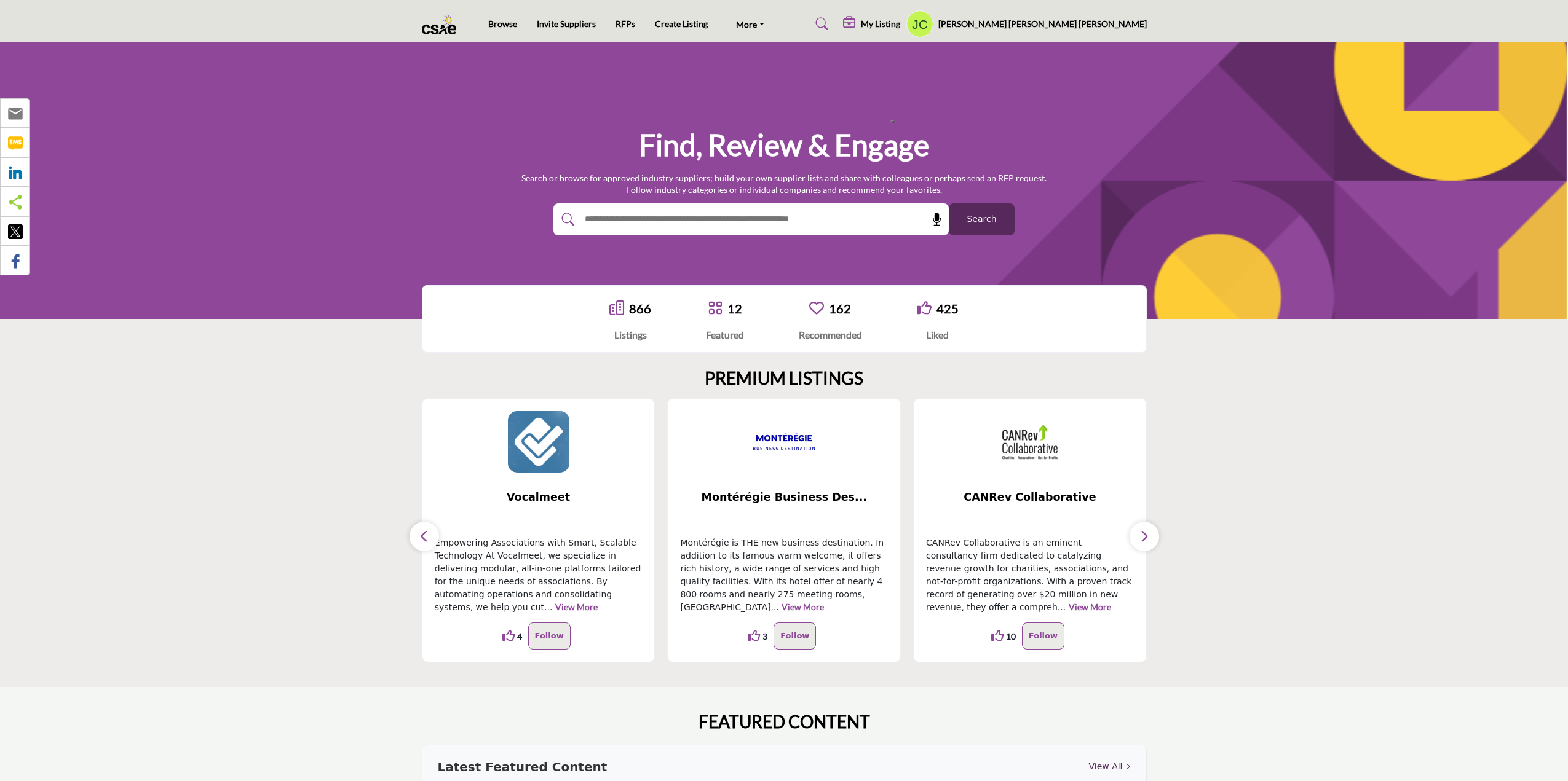
click at [1143, 534] on icon "button" at bounding box center [1144, 536] width 10 height 16
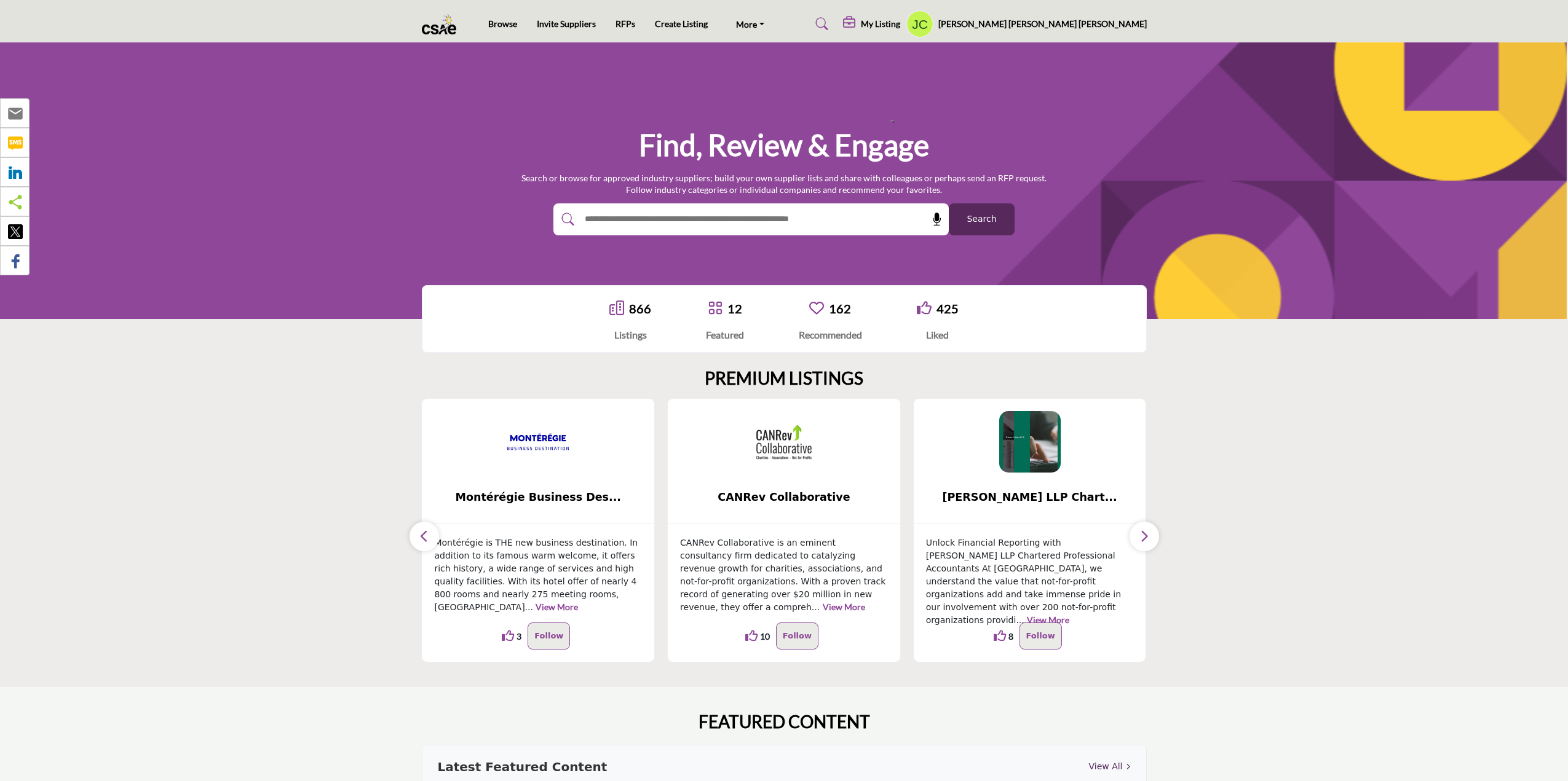
click at [1143, 534] on icon "button" at bounding box center [1144, 536] width 10 height 16
click at [429, 533] on button "button" at bounding box center [424, 536] width 30 height 30
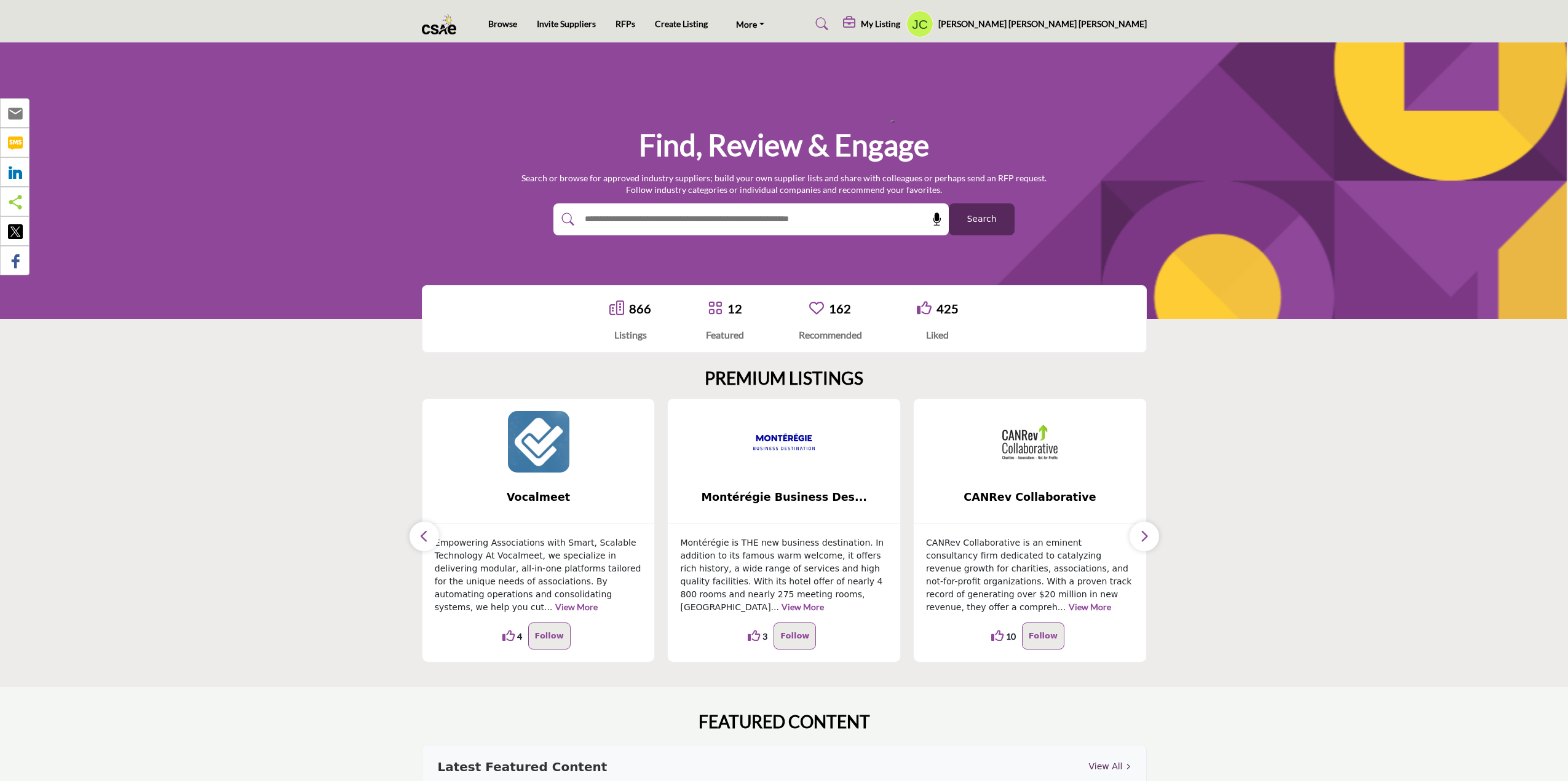
click at [429, 533] on button "button" at bounding box center [424, 536] width 30 height 30
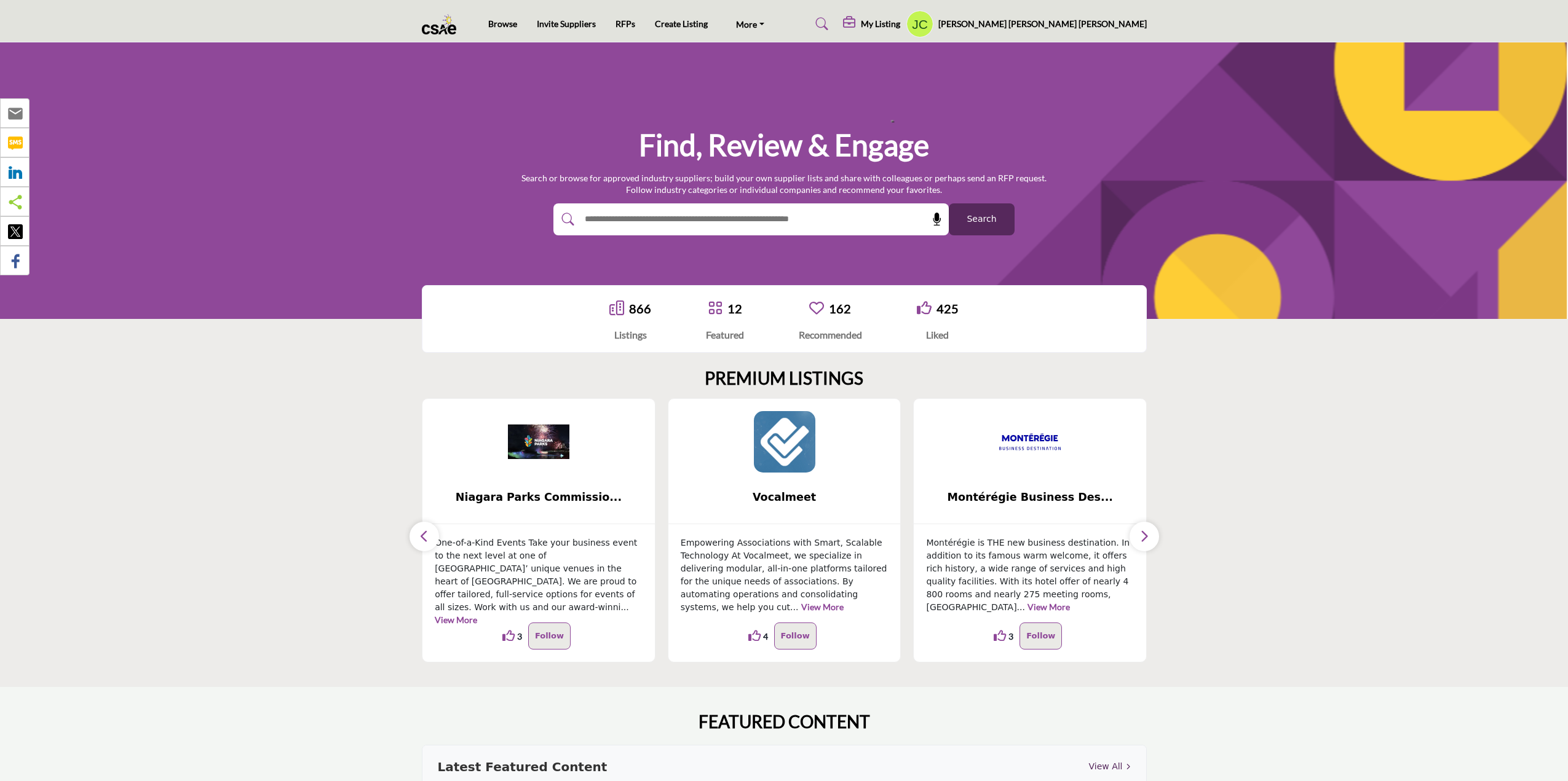
click at [429, 533] on button "button" at bounding box center [424, 536] width 30 height 30
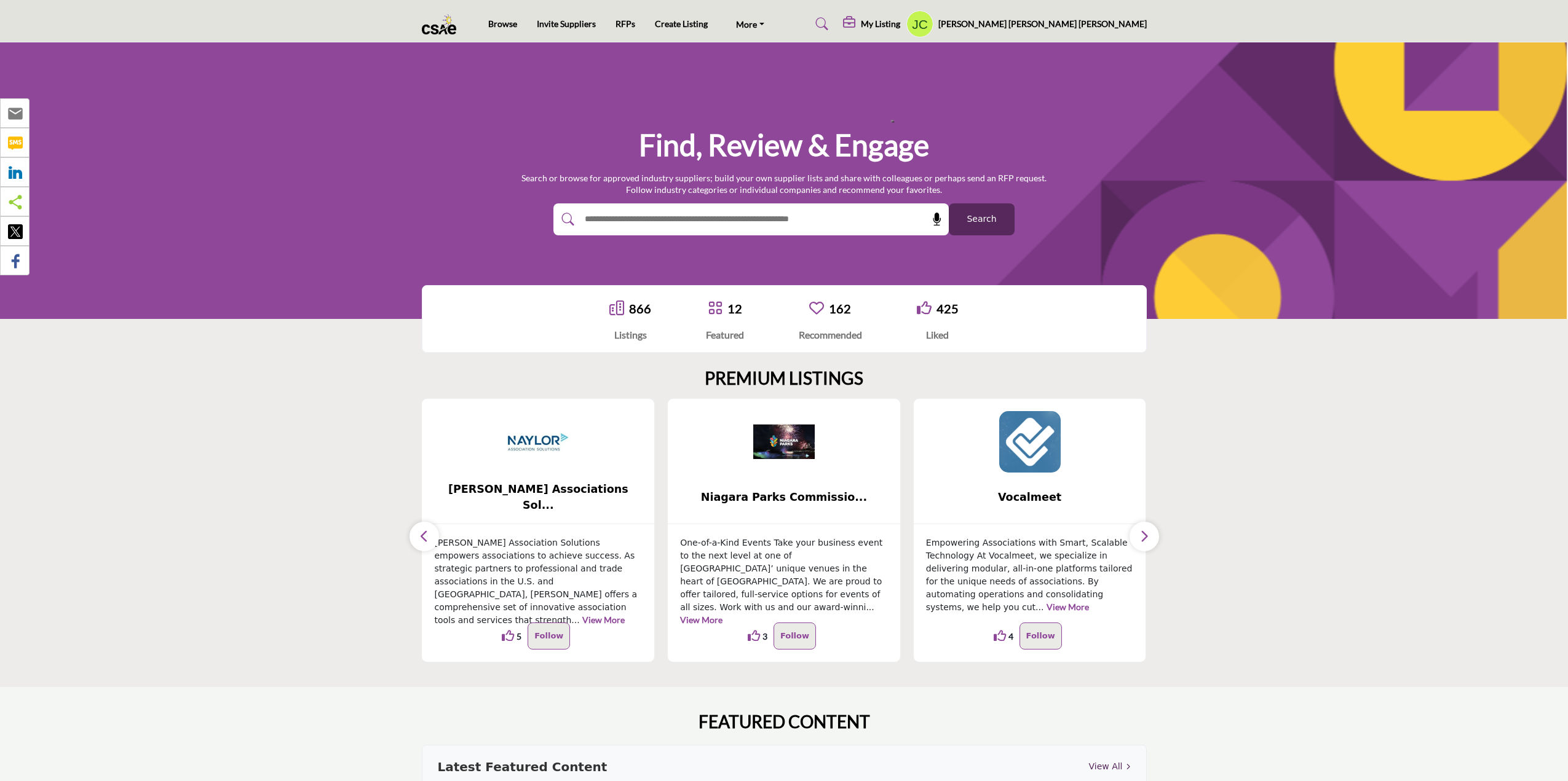
click at [429, 533] on button "button" at bounding box center [424, 536] width 30 height 30
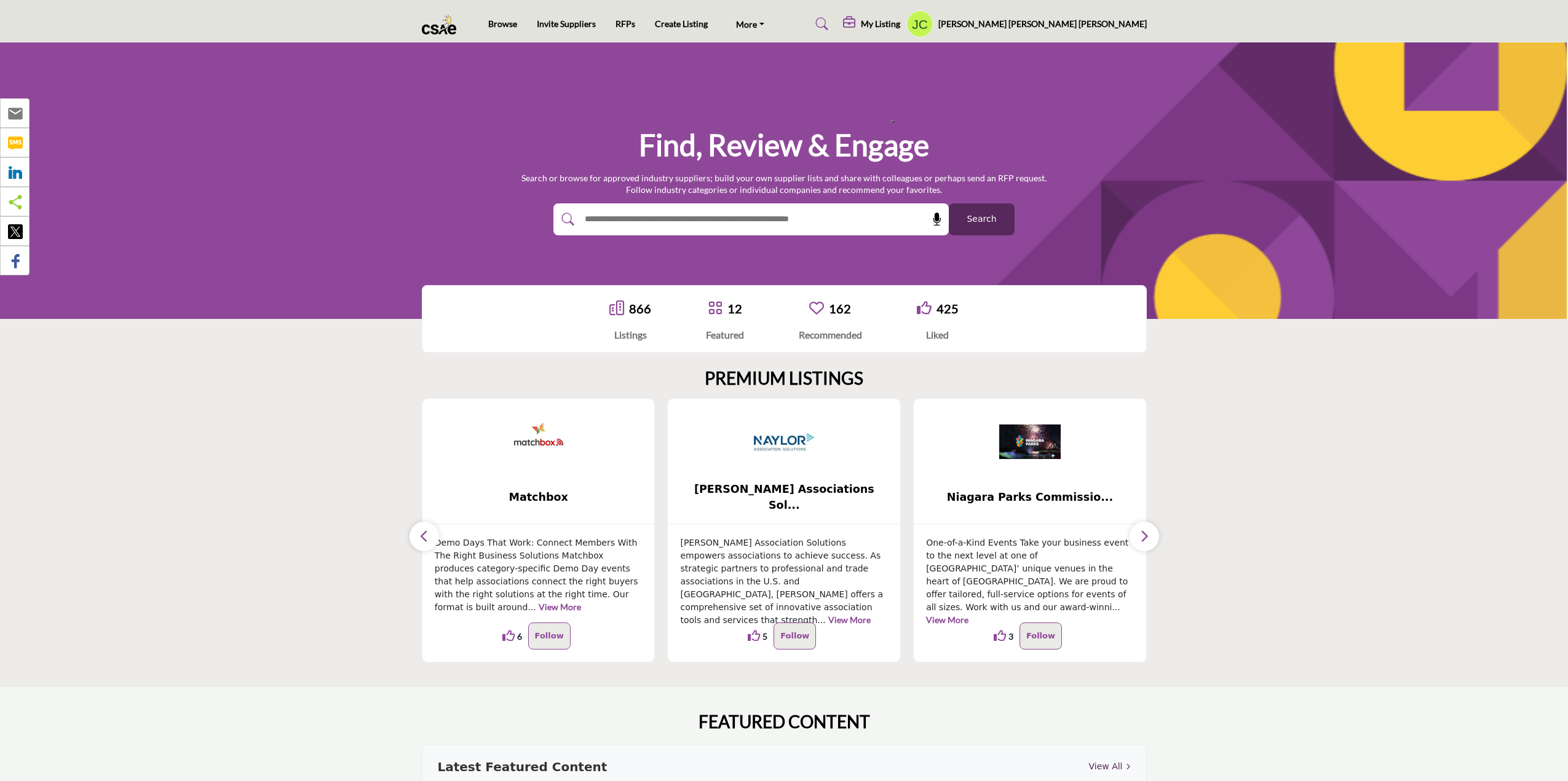
click at [429, 533] on button "button" at bounding box center [424, 536] width 30 height 30
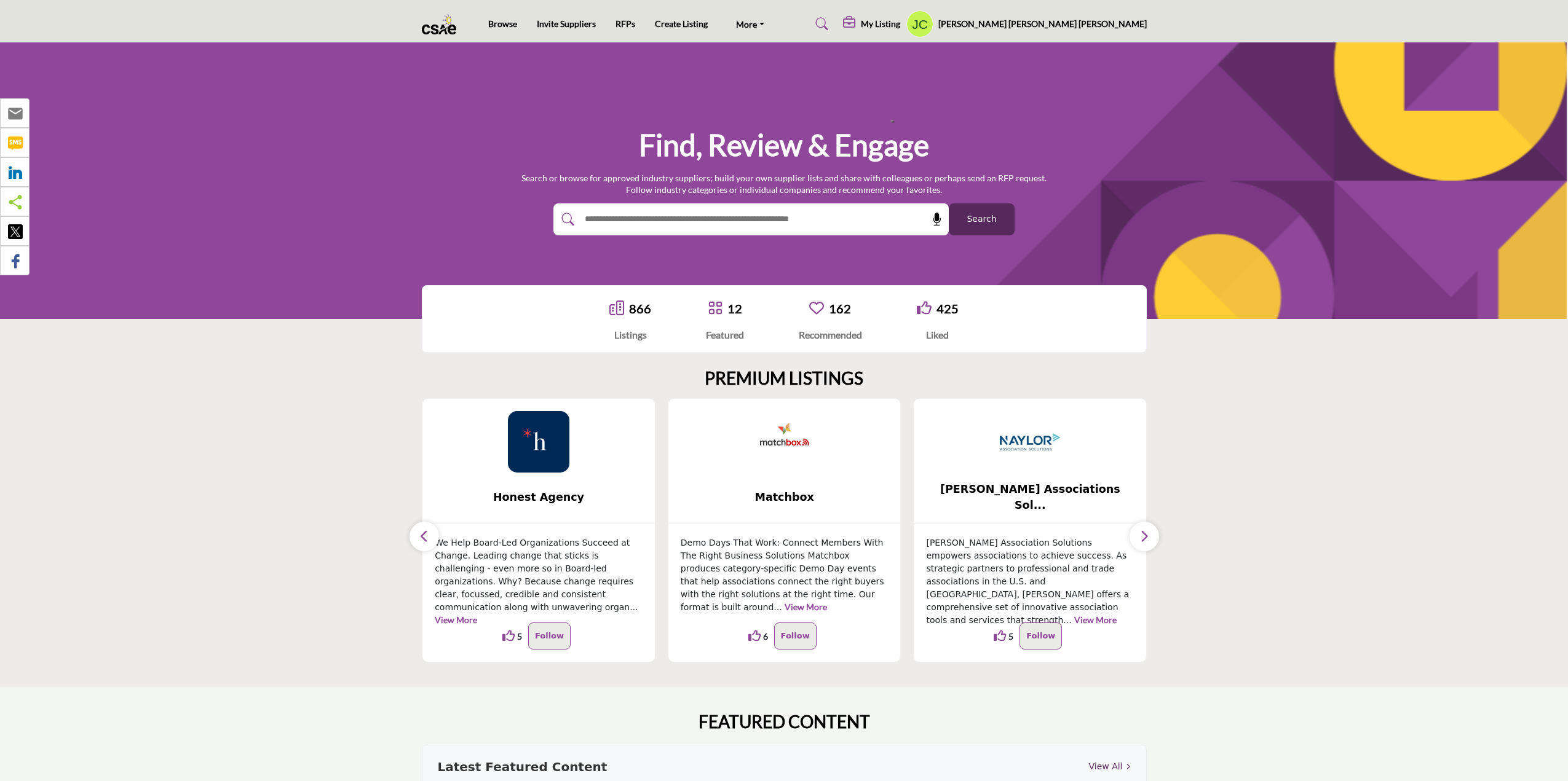
click at [429, 533] on button "button" at bounding box center [424, 536] width 30 height 30
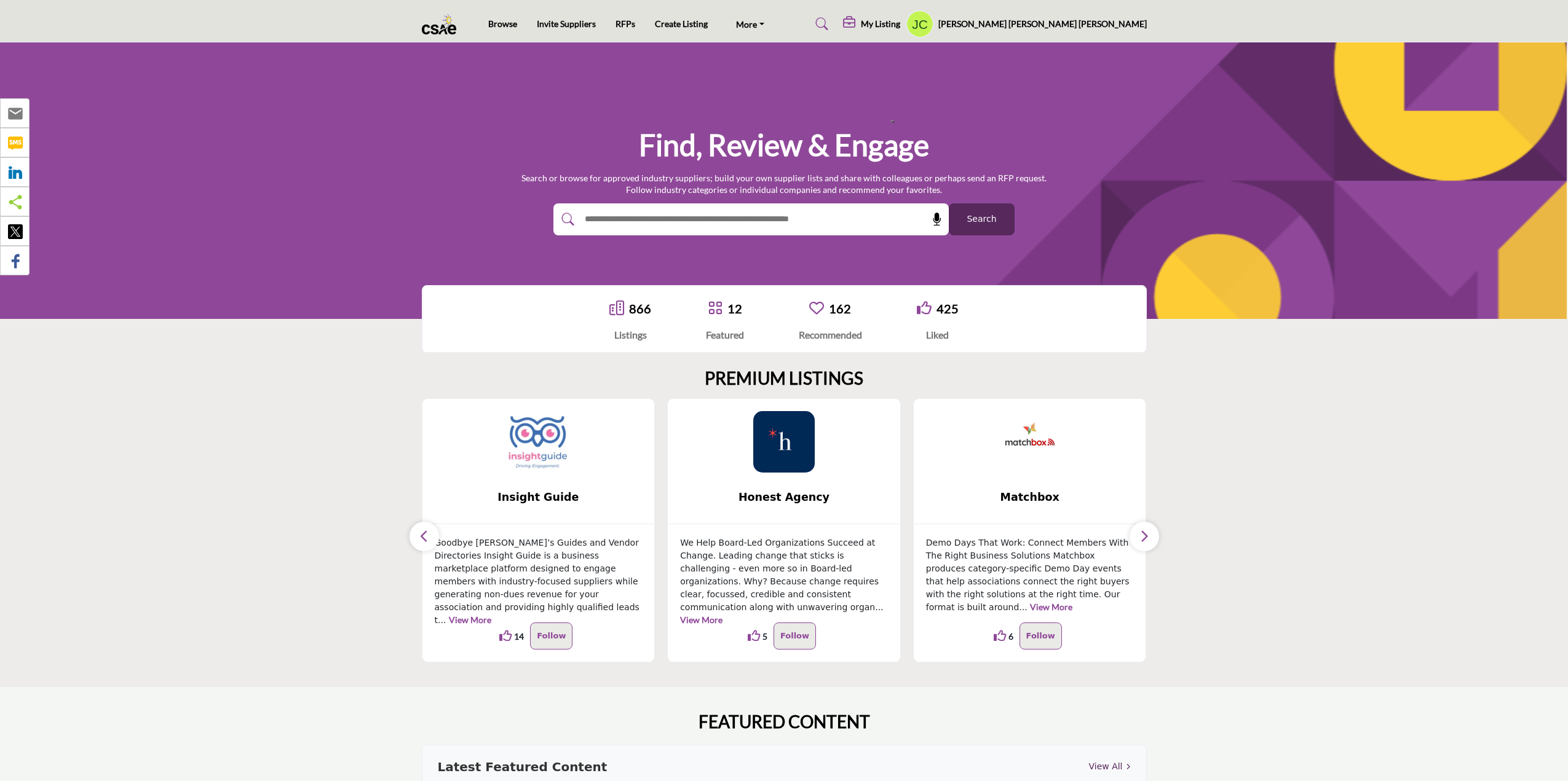
click at [429, 533] on button "button" at bounding box center [424, 536] width 30 height 30
click at [1139, 533] on icon "button" at bounding box center [1144, 536] width 10 height 16
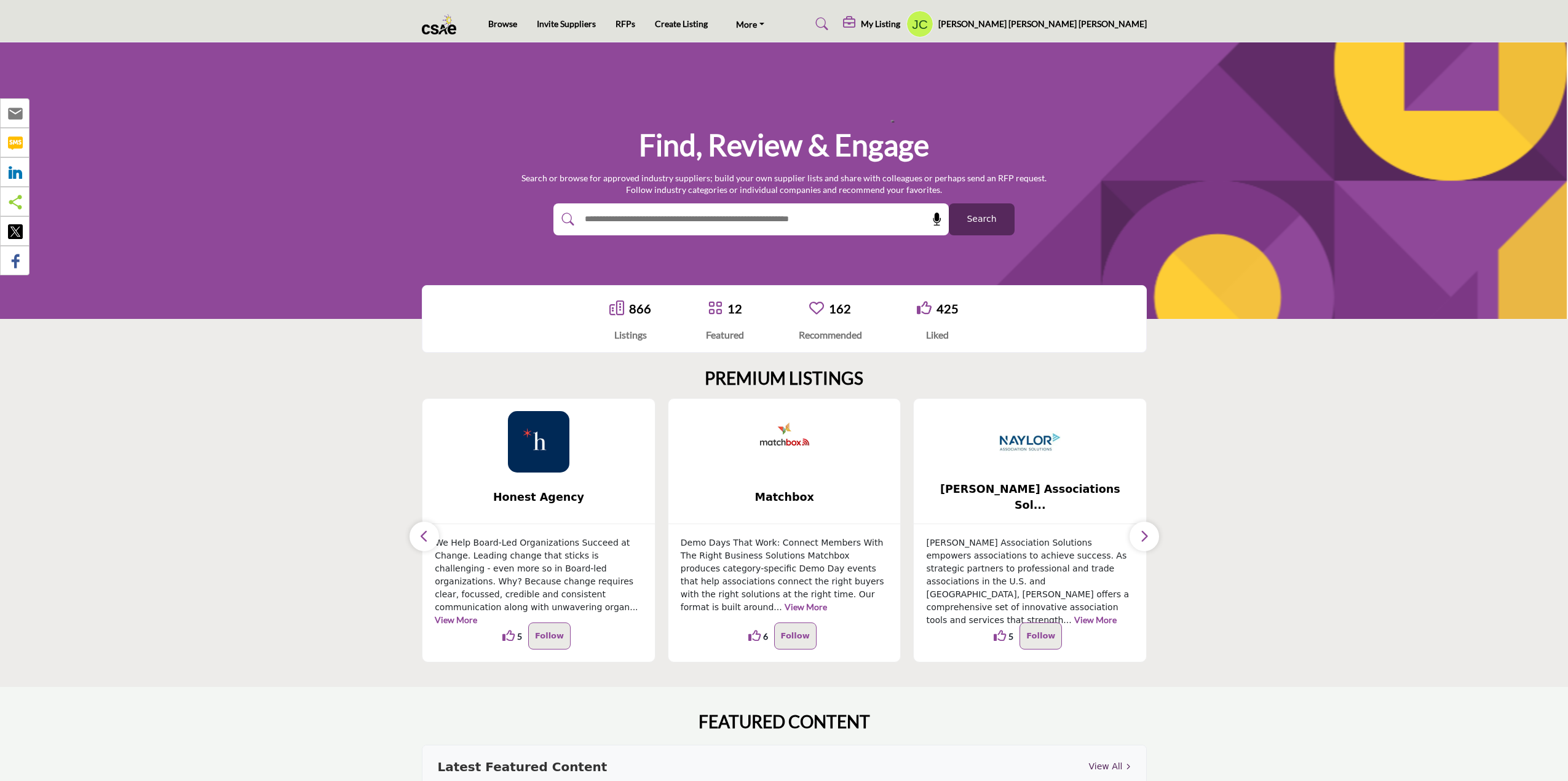
click at [1139, 533] on icon "button" at bounding box center [1144, 536] width 10 height 16
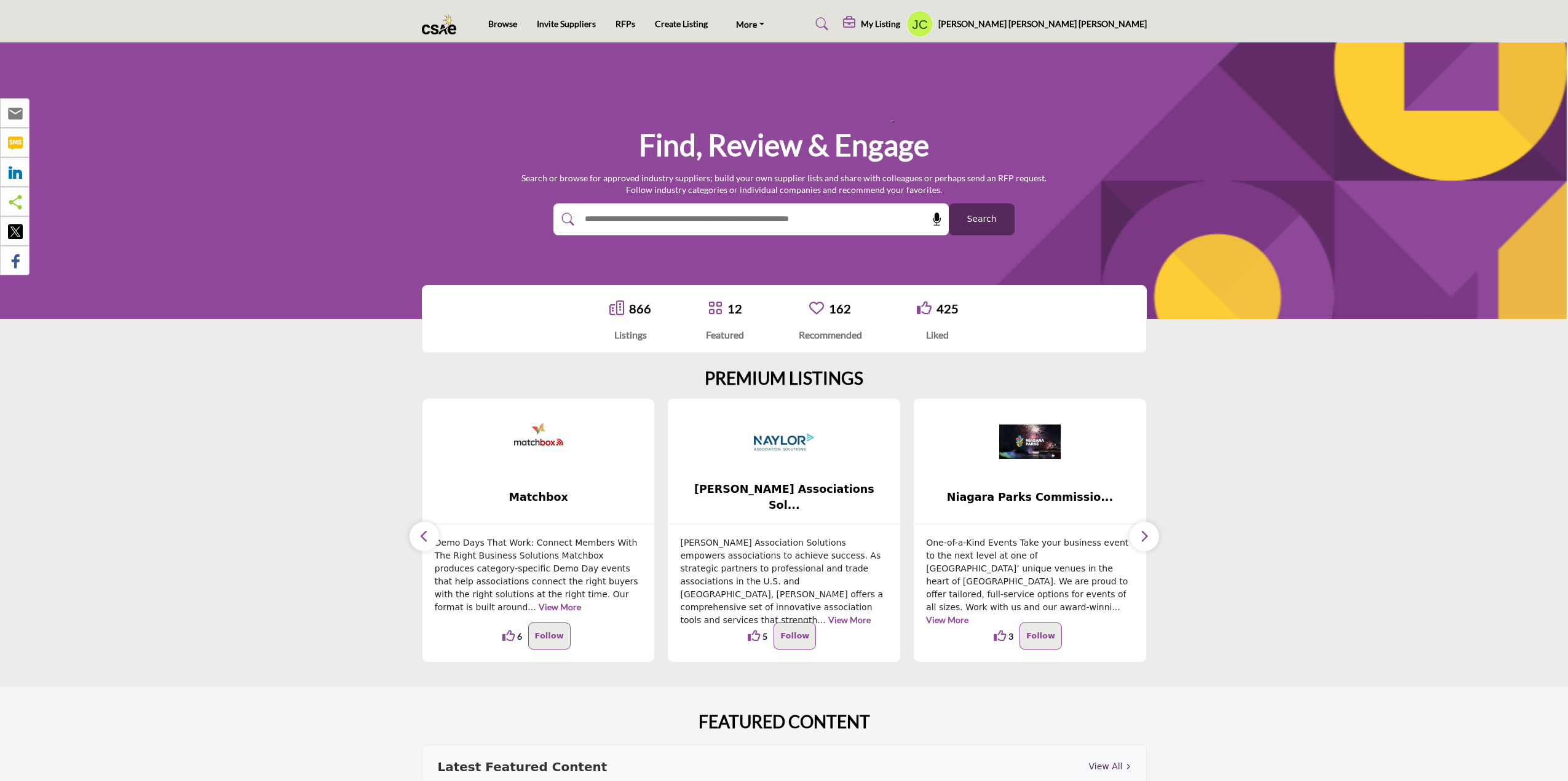
click at [1139, 533] on icon "button" at bounding box center [1144, 536] width 10 height 16
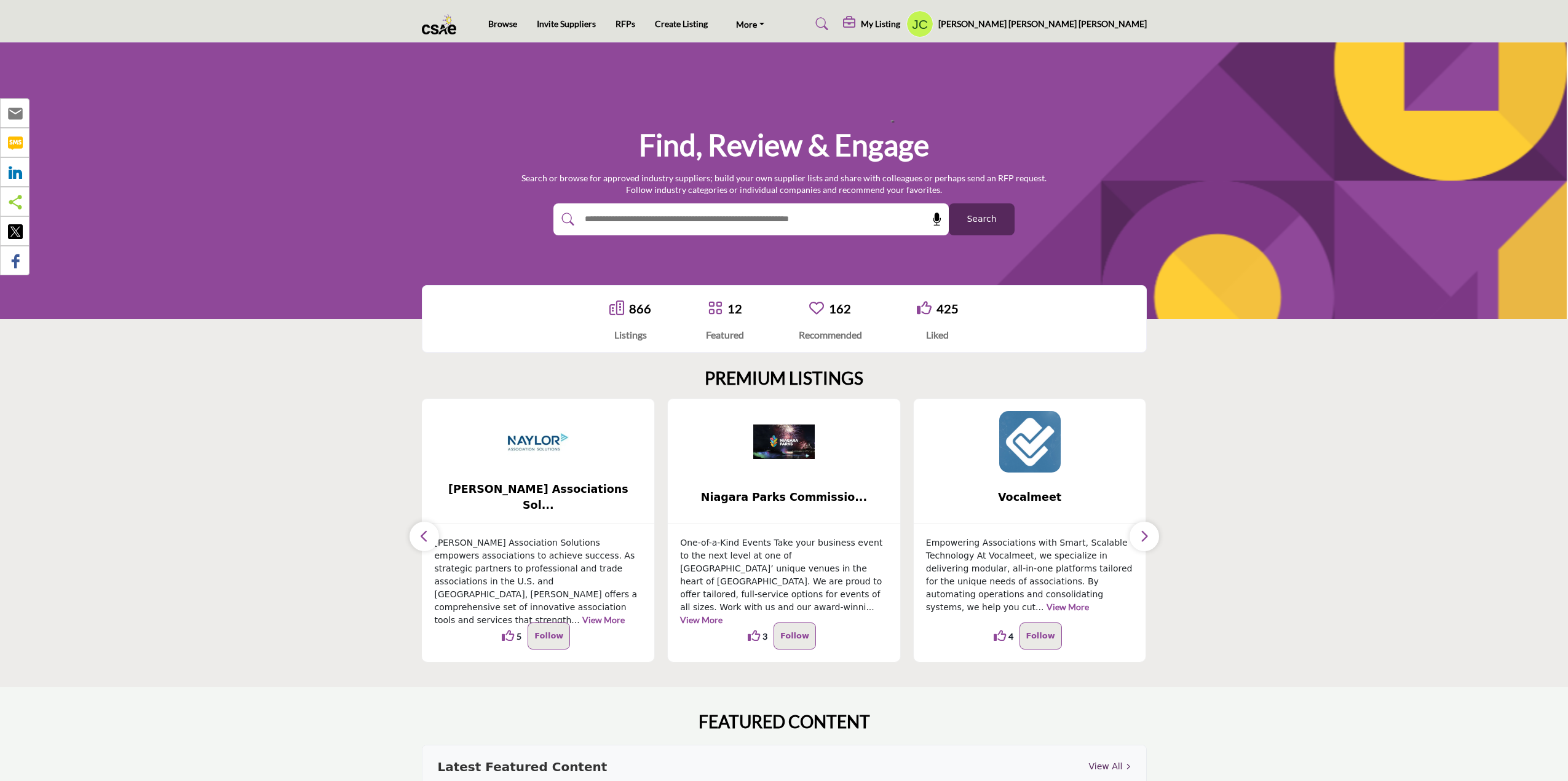
click at [1139, 533] on icon "button" at bounding box center [1144, 536] width 10 height 16
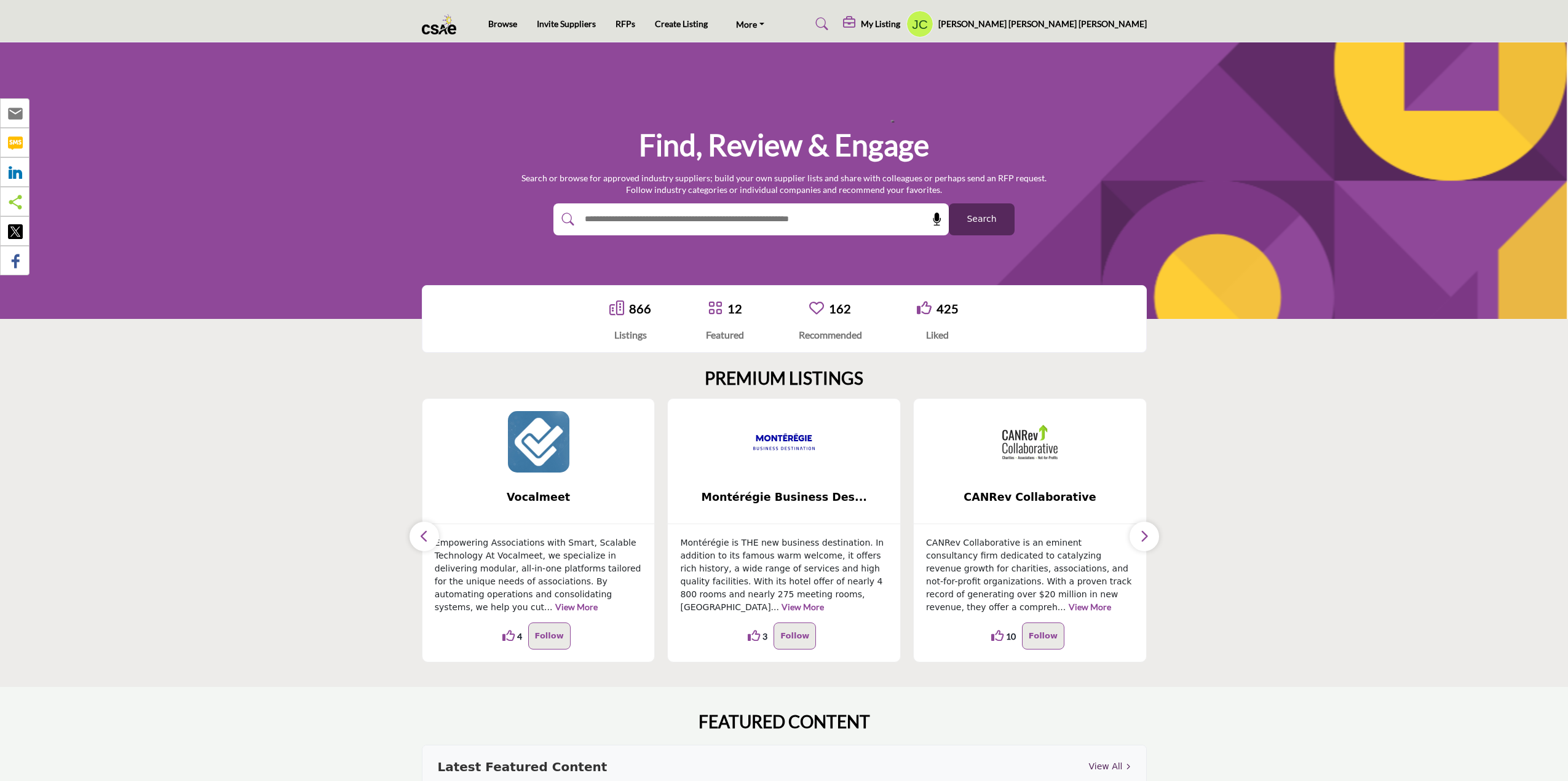
click at [1139, 533] on icon "button" at bounding box center [1144, 536] width 10 height 16
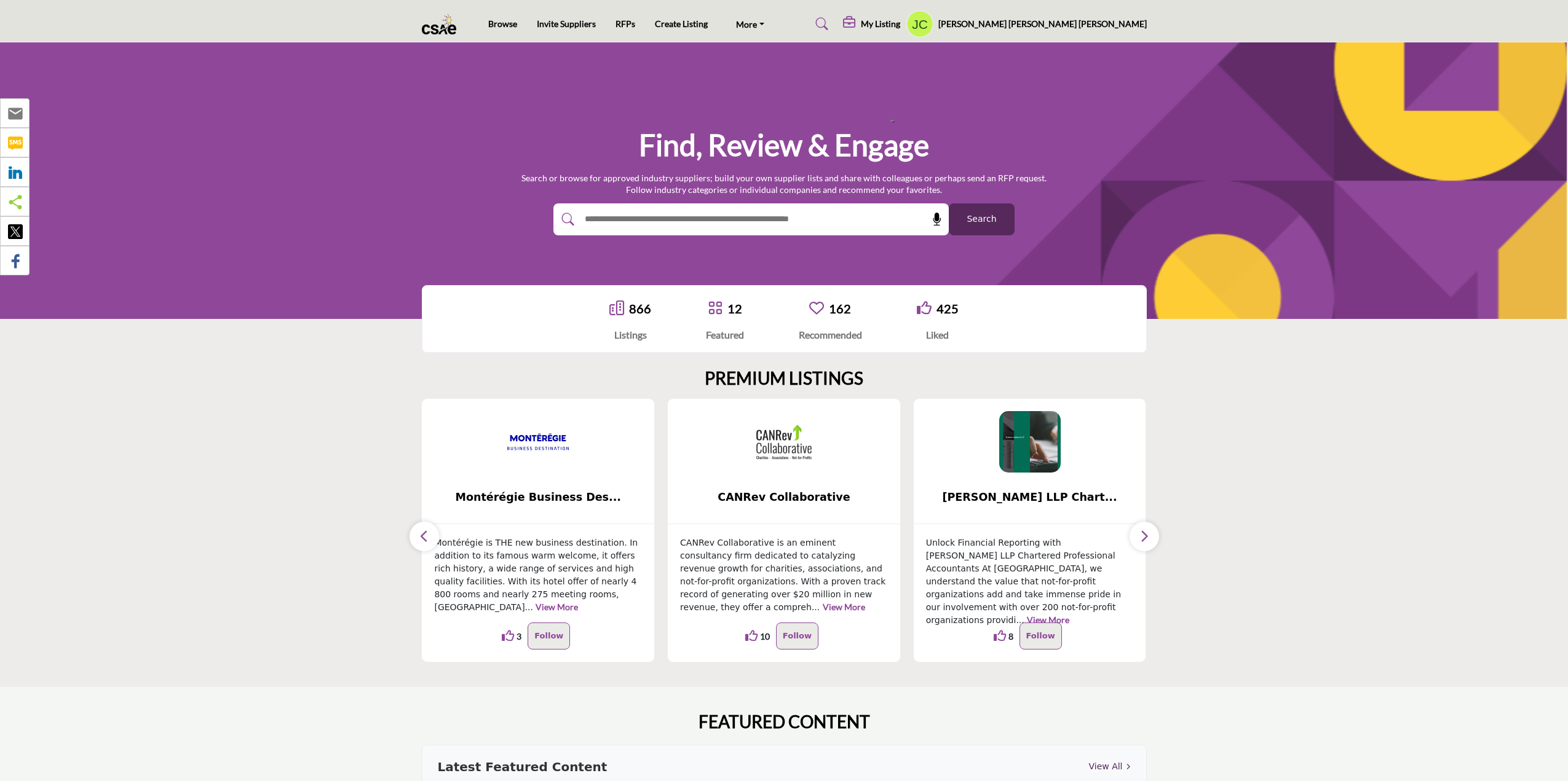
click at [1139, 533] on icon "button" at bounding box center [1144, 536] width 10 height 16
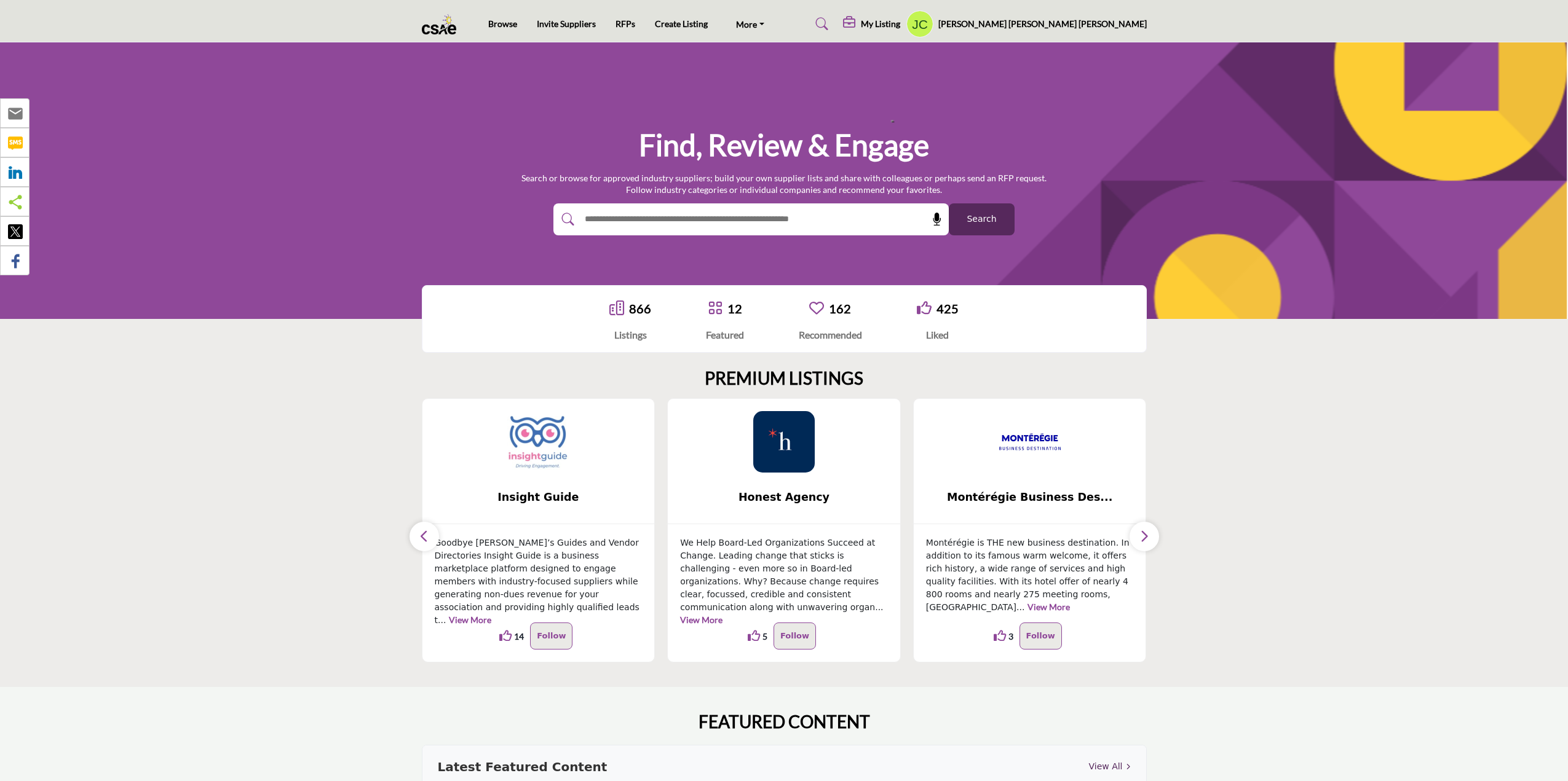
click at [1145, 536] on icon "button" at bounding box center [1144, 536] width 10 height 16
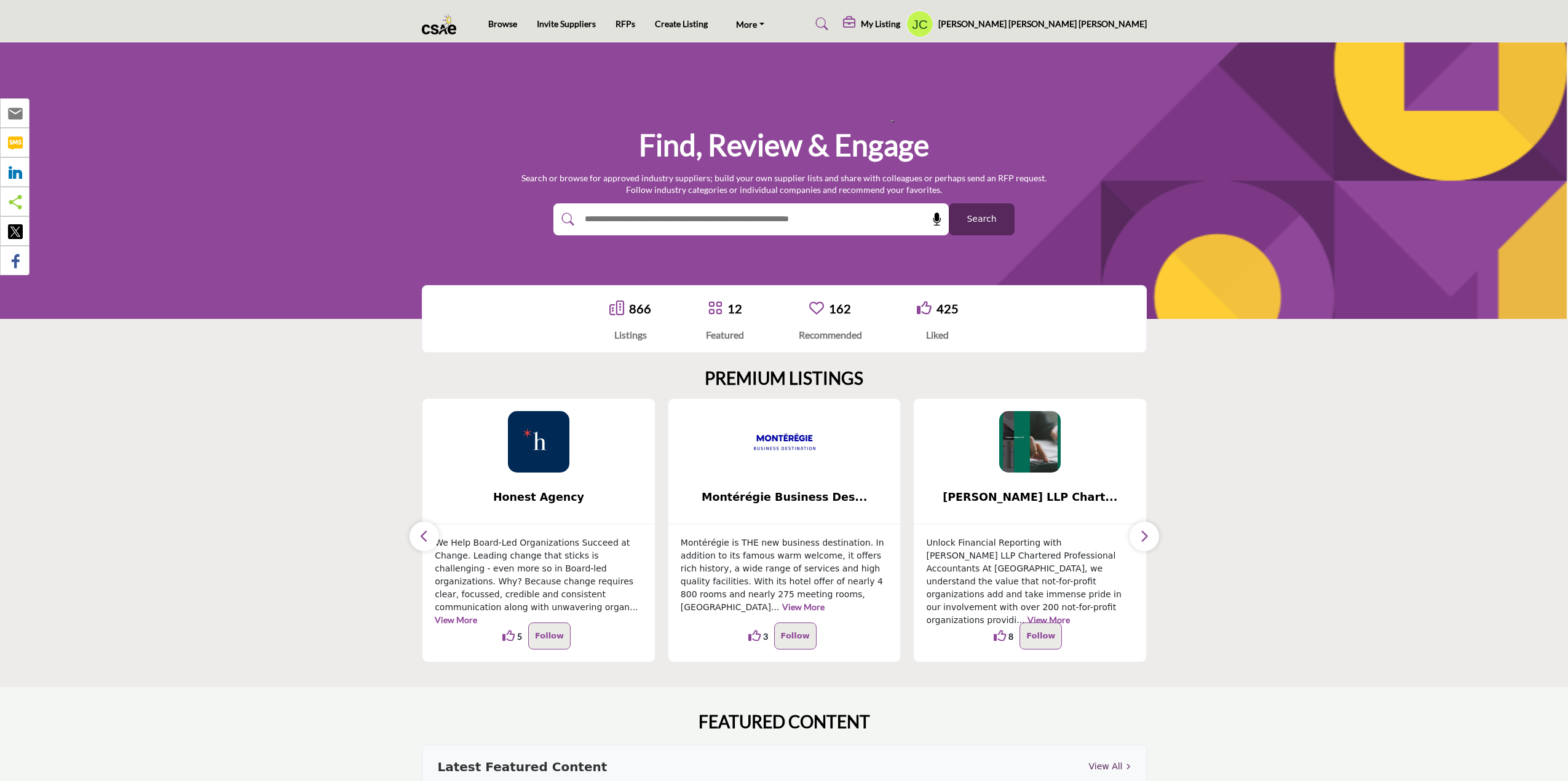
click at [1145, 536] on icon "button" at bounding box center [1144, 536] width 10 height 16
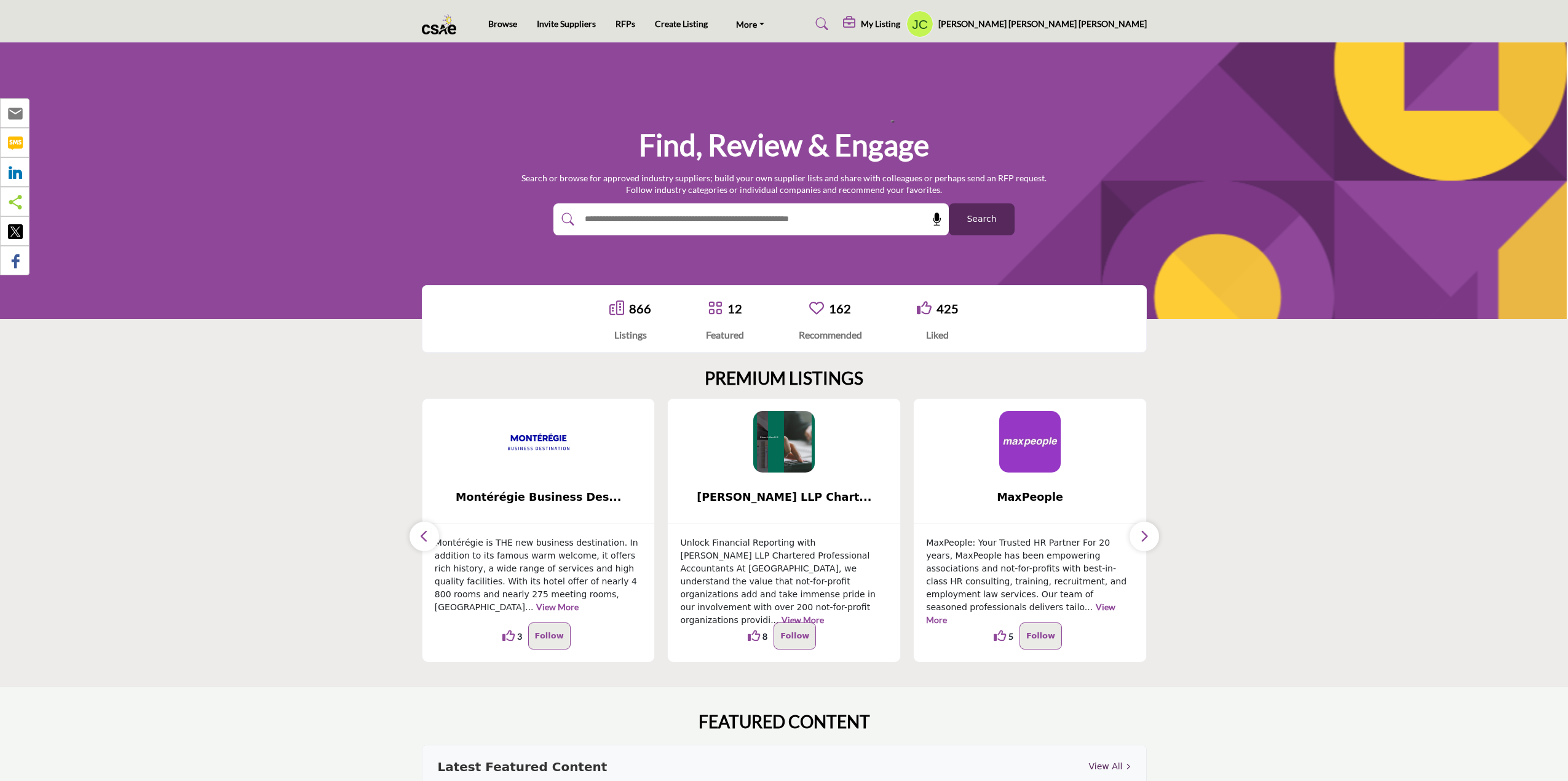
click at [1145, 536] on icon "button" at bounding box center [1144, 536] width 10 height 16
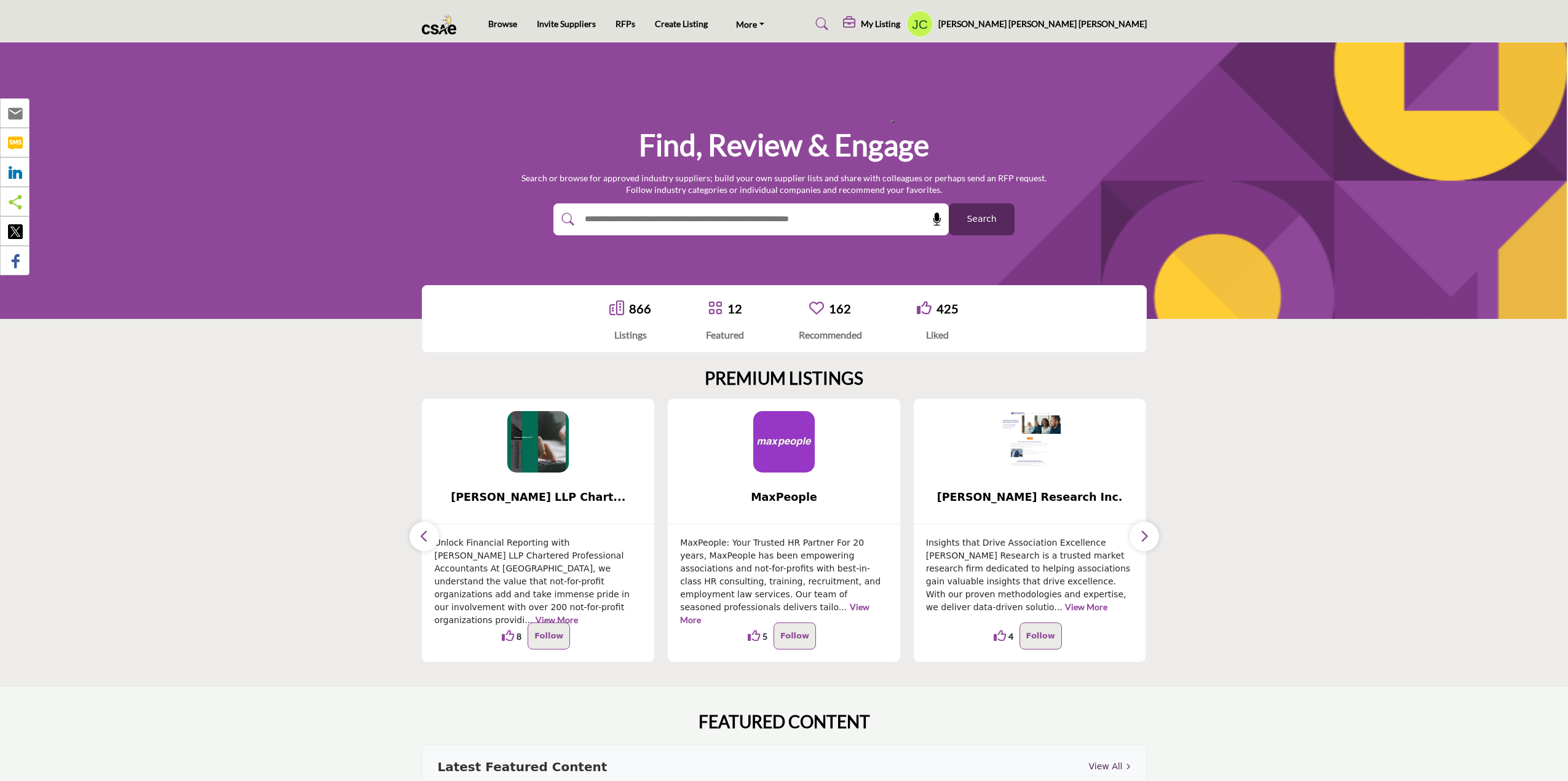
click at [1145, 536] on icon "button" at bounding box center [1144, 536] width 10 height 16
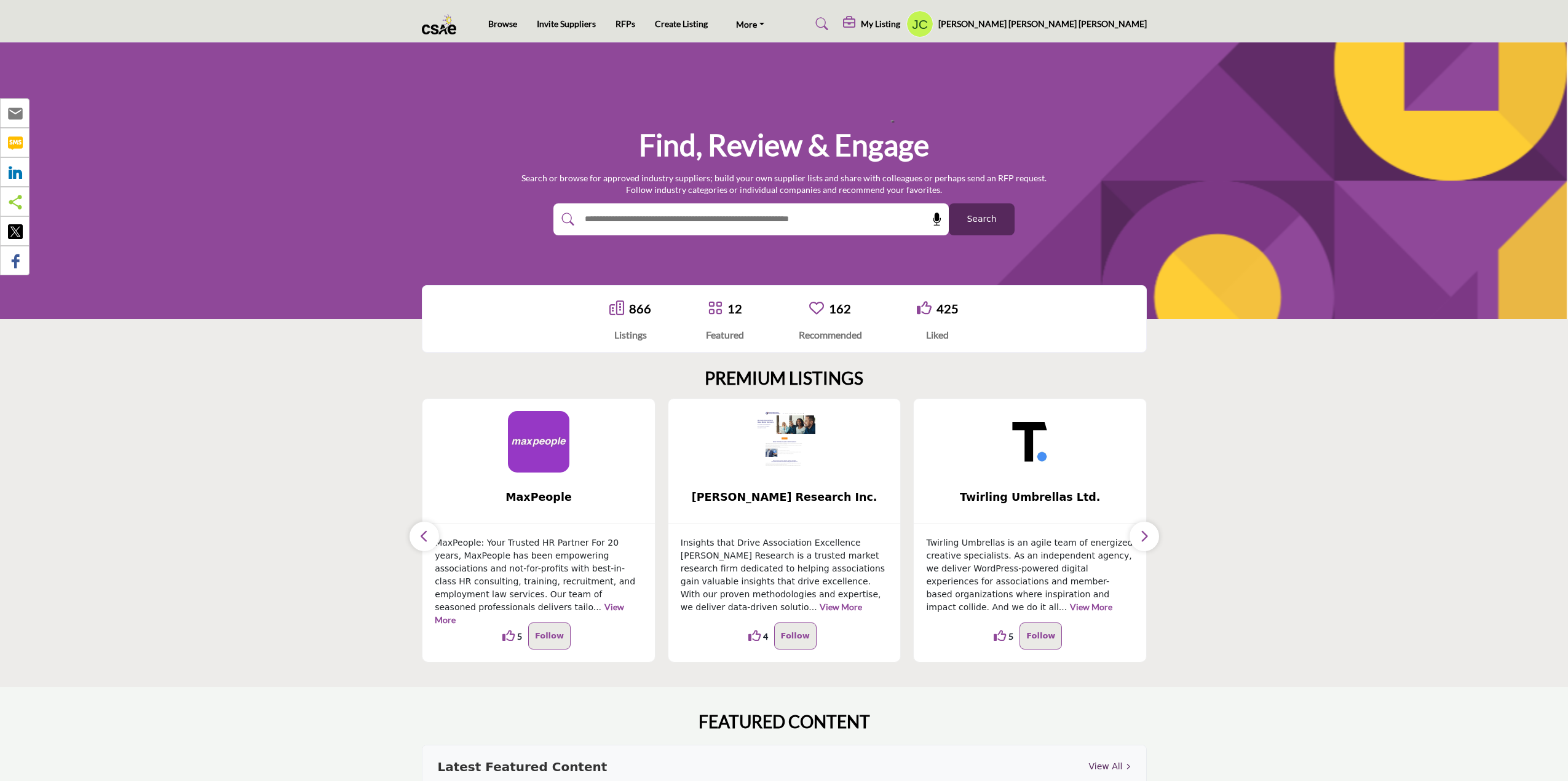
click at [1145, 536] on icon "button" at bounding box center [1144, 536] width 10 height 16
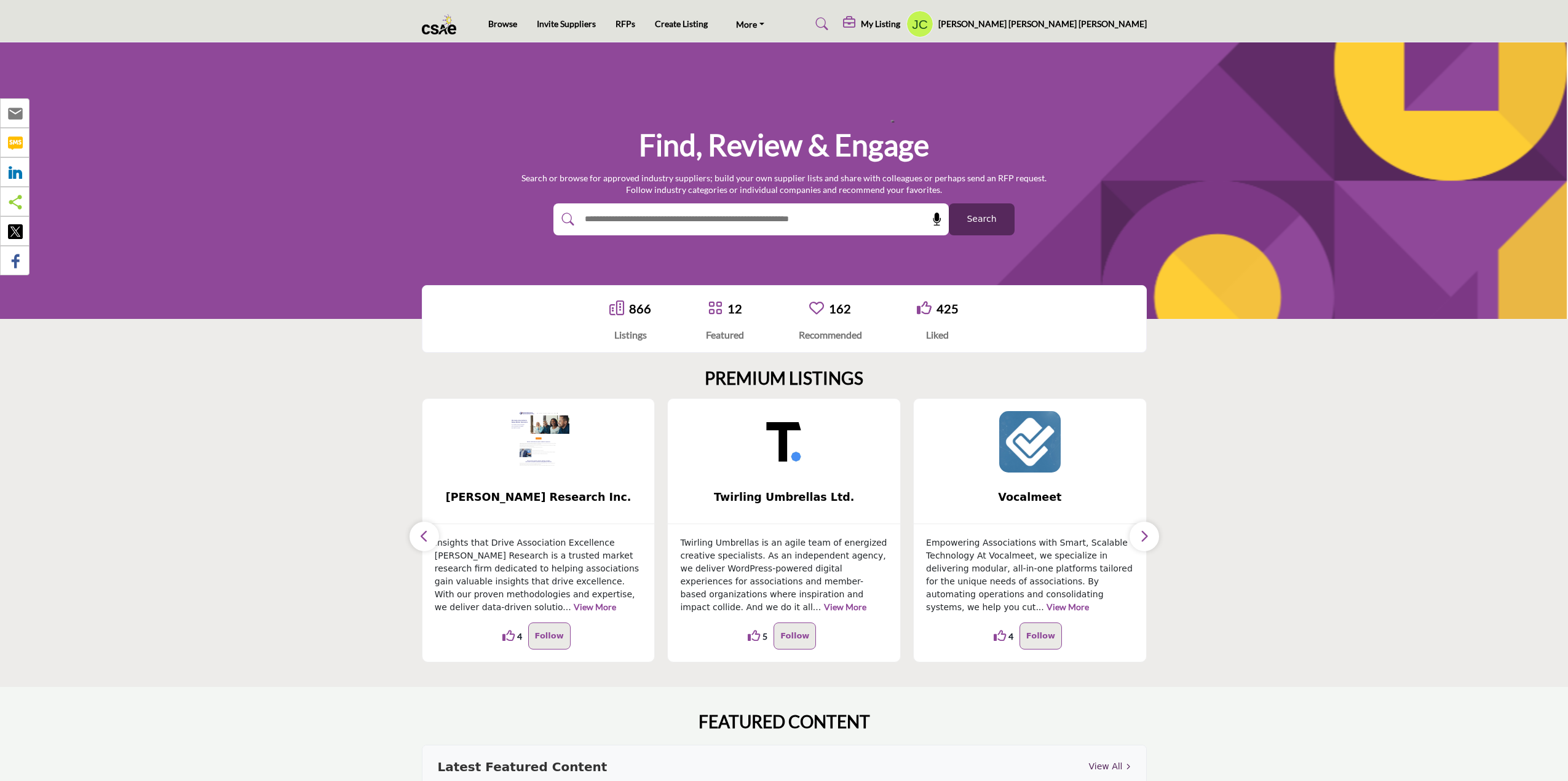
click at [1145, 536] on icon "button" at bounding box center [1144, 536] width 10 height 16
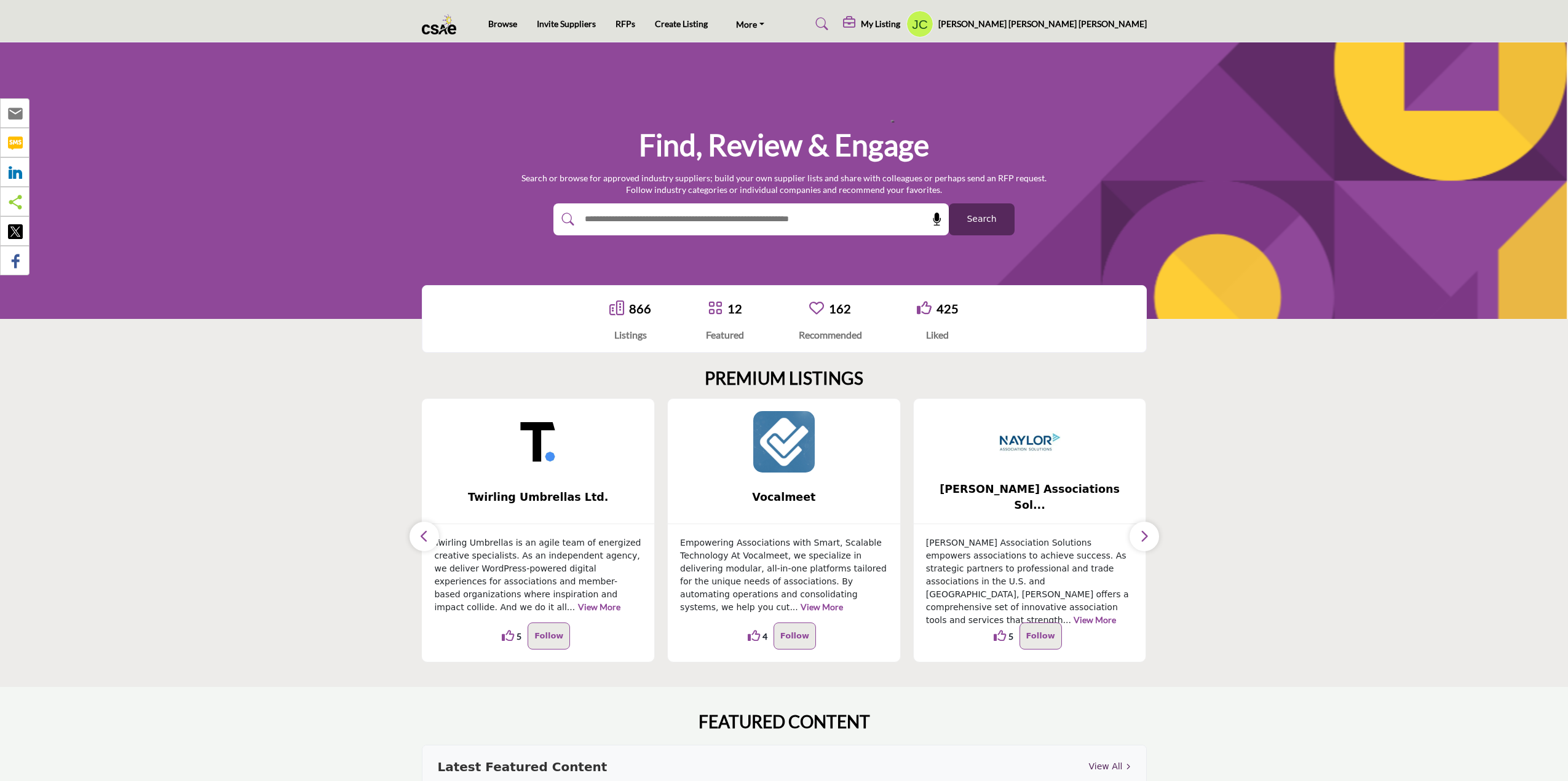
click at [1145, 536] on icon "button" at bounding box center [1144, 536] width 10 height 16
click at [1235, 531] on section "PREMIUM LISTINGS ... 14 14 5" at bounding box center [784, 515] width 1568 height 344
